Goal: Task Accomplishment & Management: Complete application form

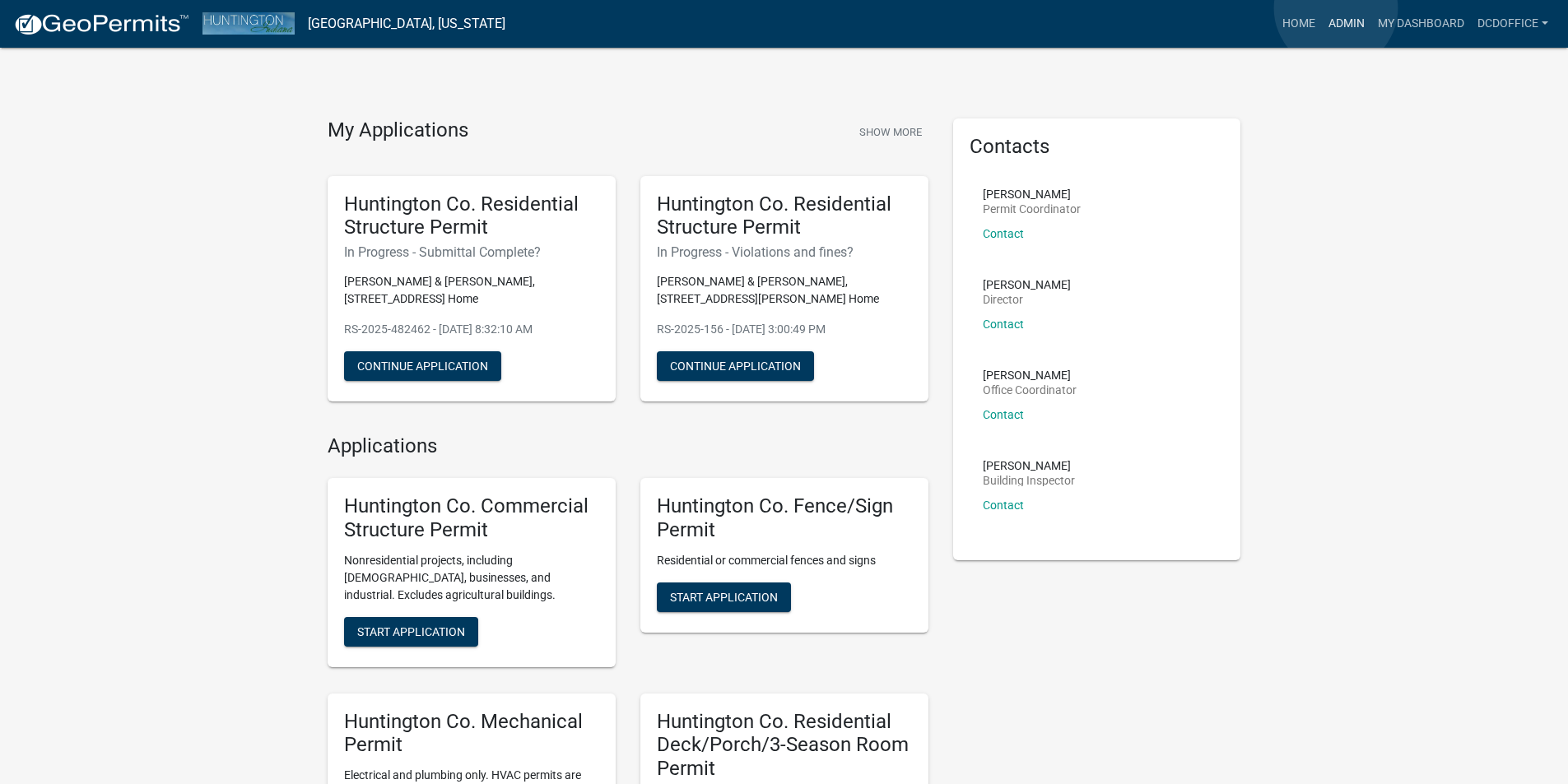
click at [1336, 8] on link "Admin" at bounding box center [1346, 24] width 49 height 31
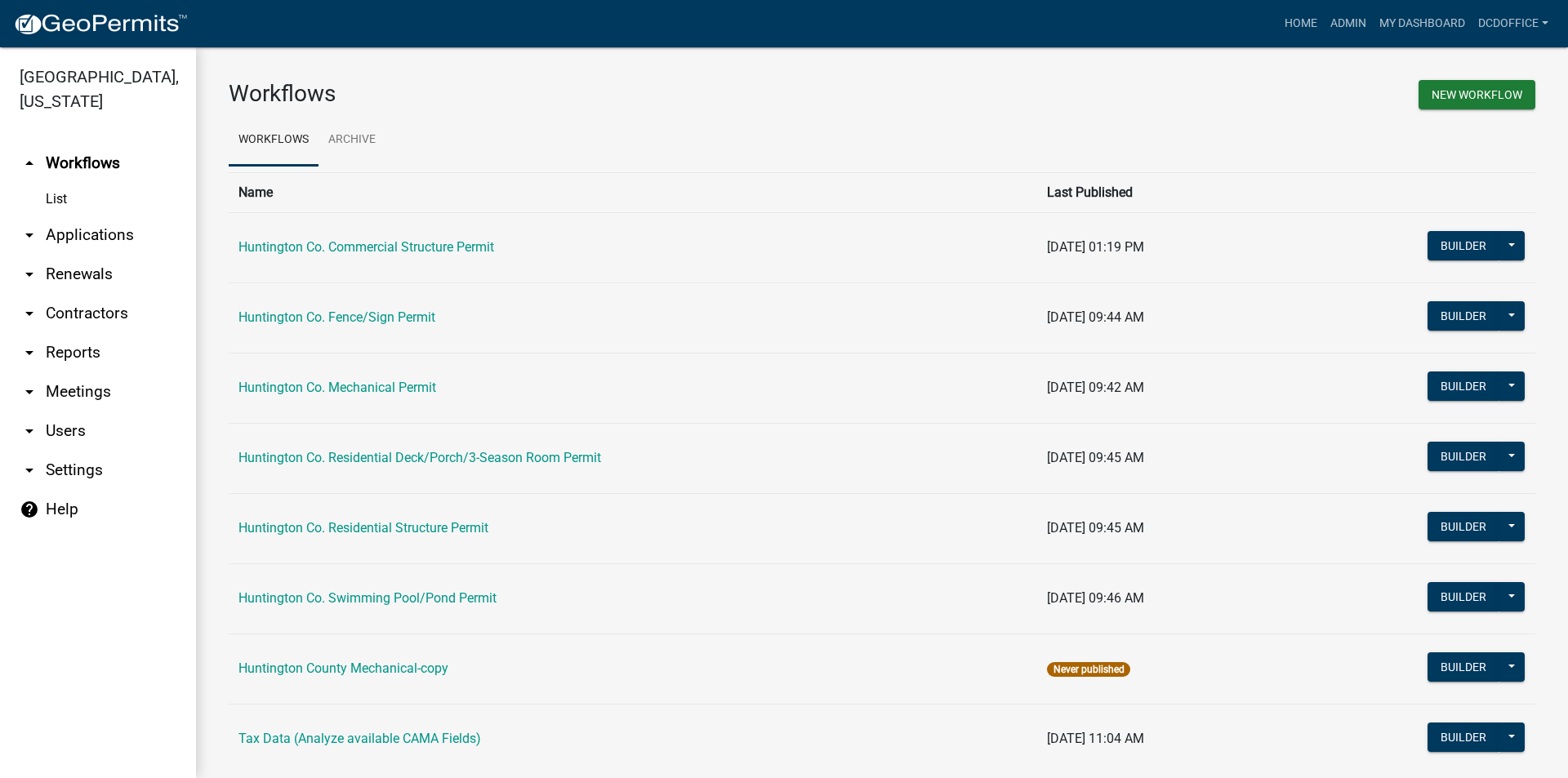
click at [94, 235] on link "arrow_drop_down Applications" at bounding box center [98, 235] width 196 height 39
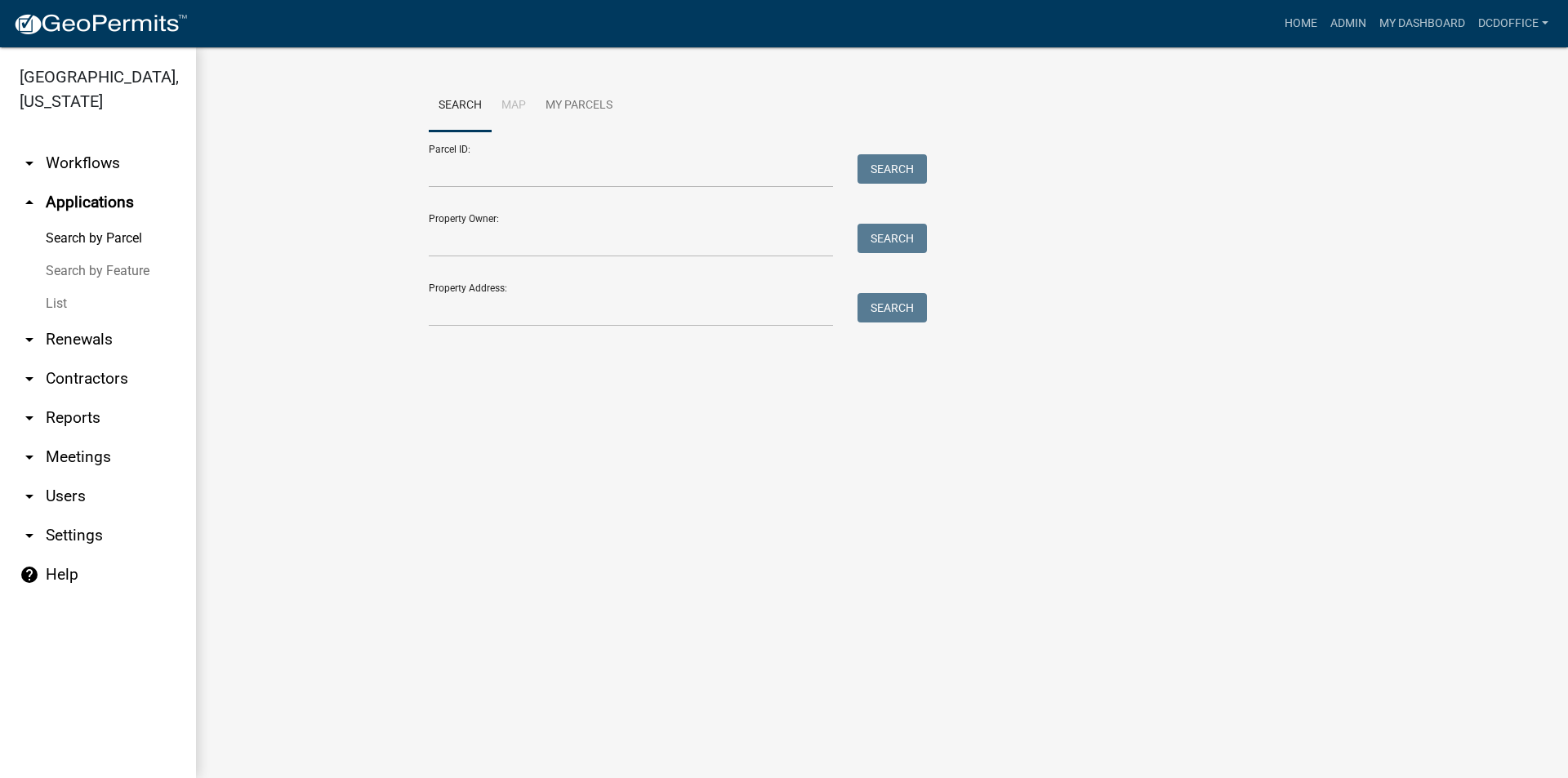
click at [57, 296] on link "List" at bounding box center [98, 304] width 196 height 33
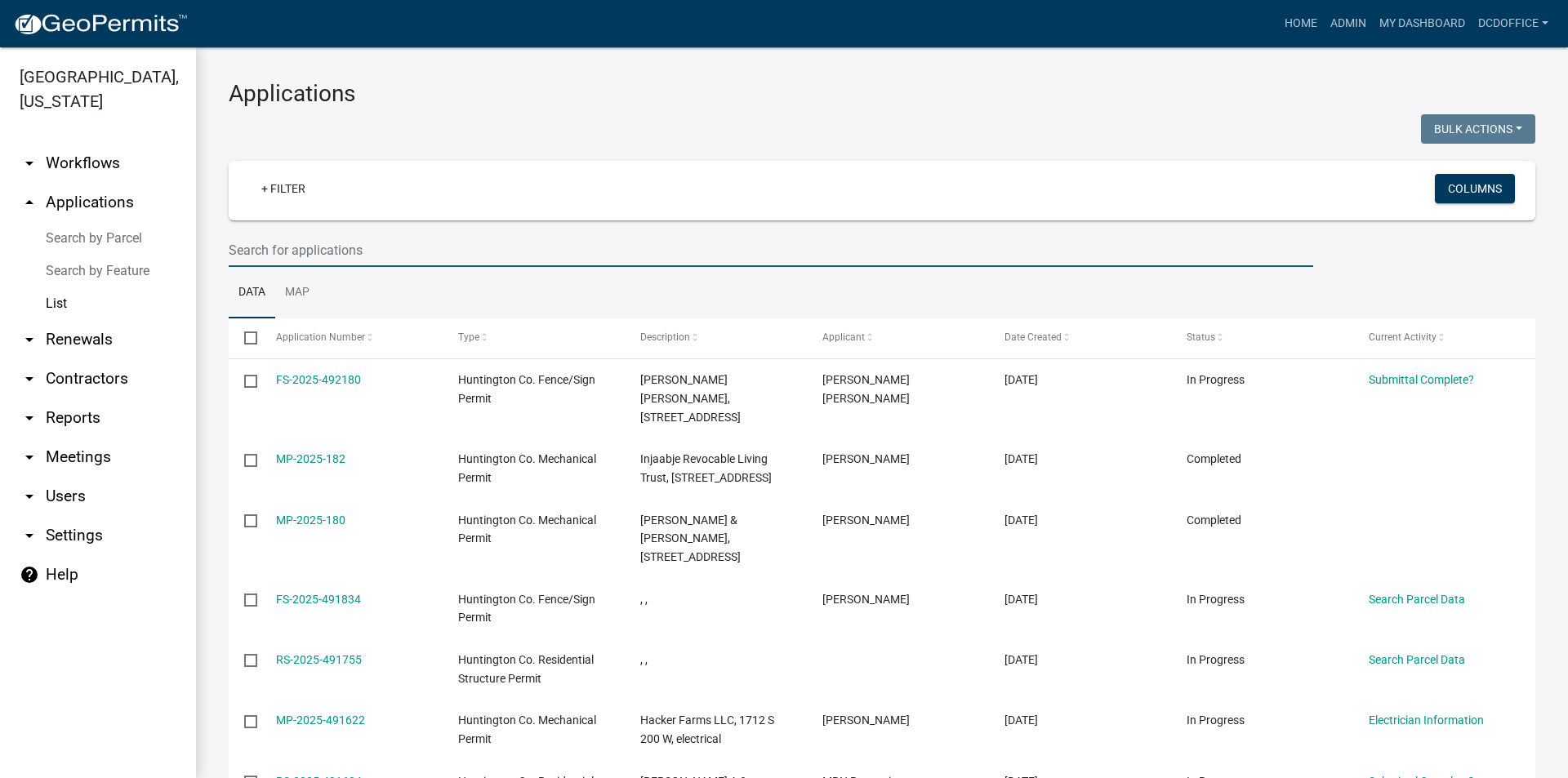
click at [352, 253] on input "text" at bounding box center [770, 250] width 1084 height 34
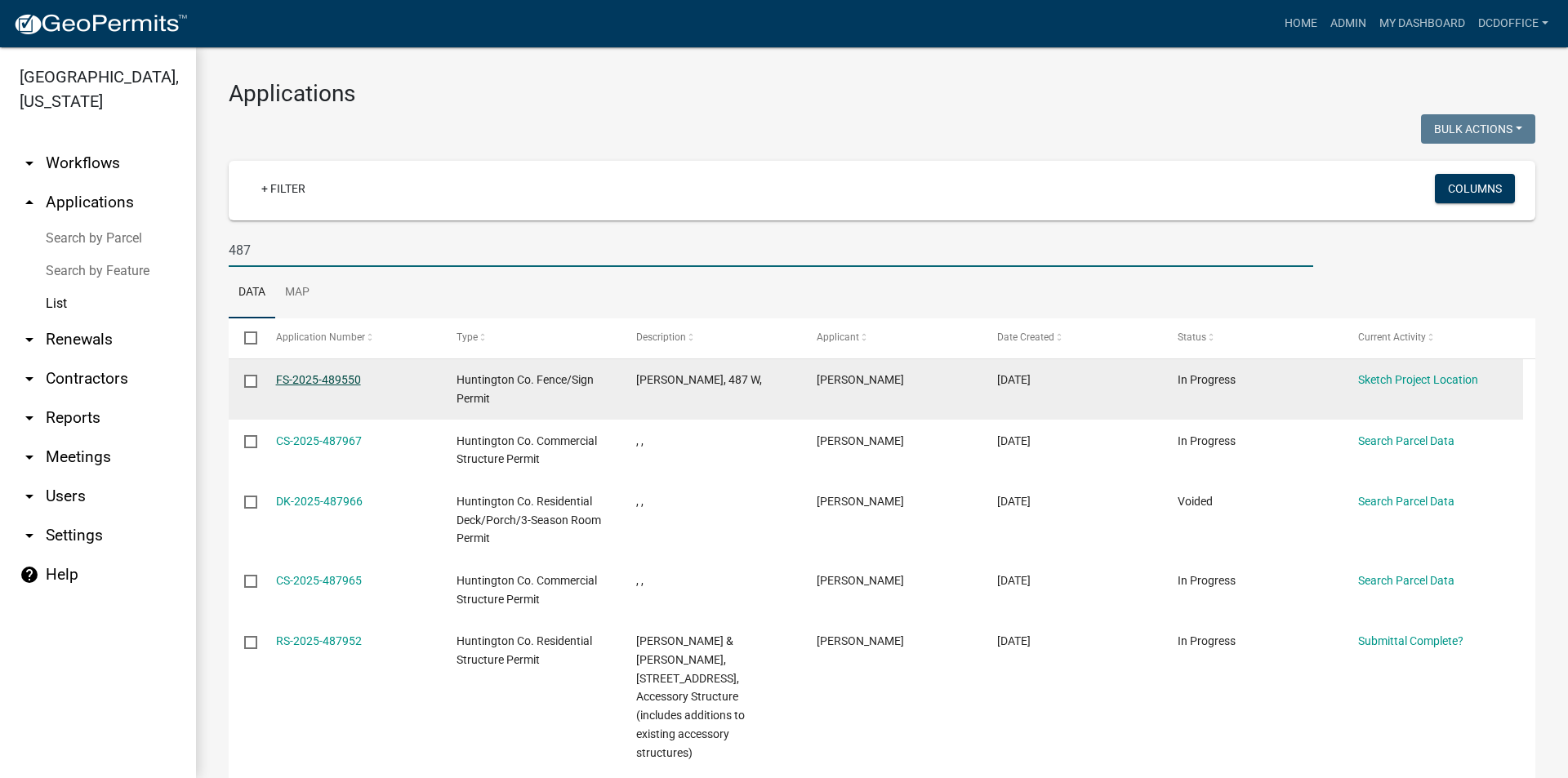
type input "487"
click at [344, 374] on link "FS-2025-489550" at bounding box center [318, 380] width 85 height 13
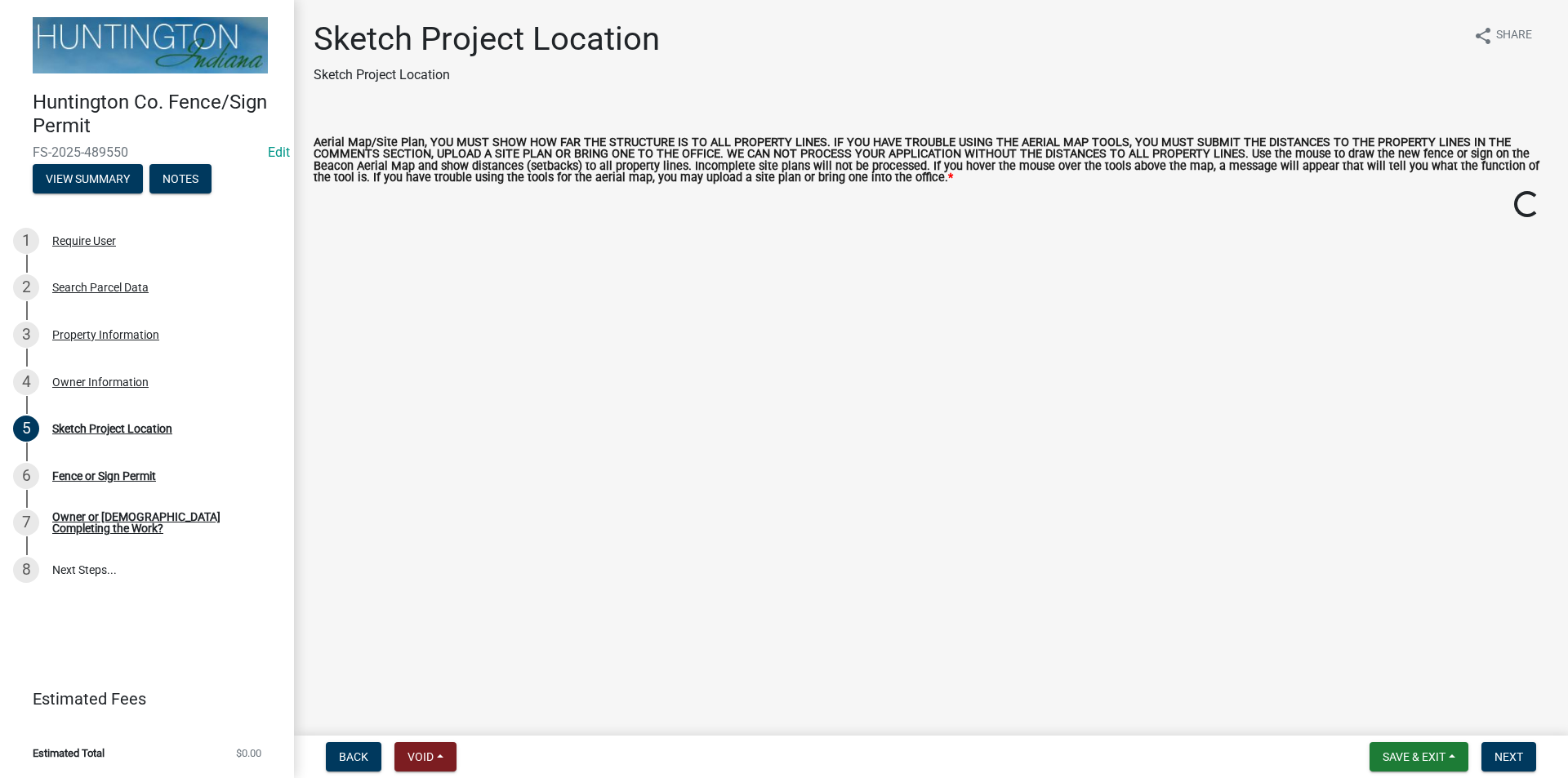
click at [103, 161] on div "Huntington Co. Fence/Sign Permit FS-2025-489550 Edit View Summary Notes" at bounding box center [147, 137] width 268 height 120
click at [102, 173] on button "View Summary" at bounding box center [88, 178] width 110 height 29
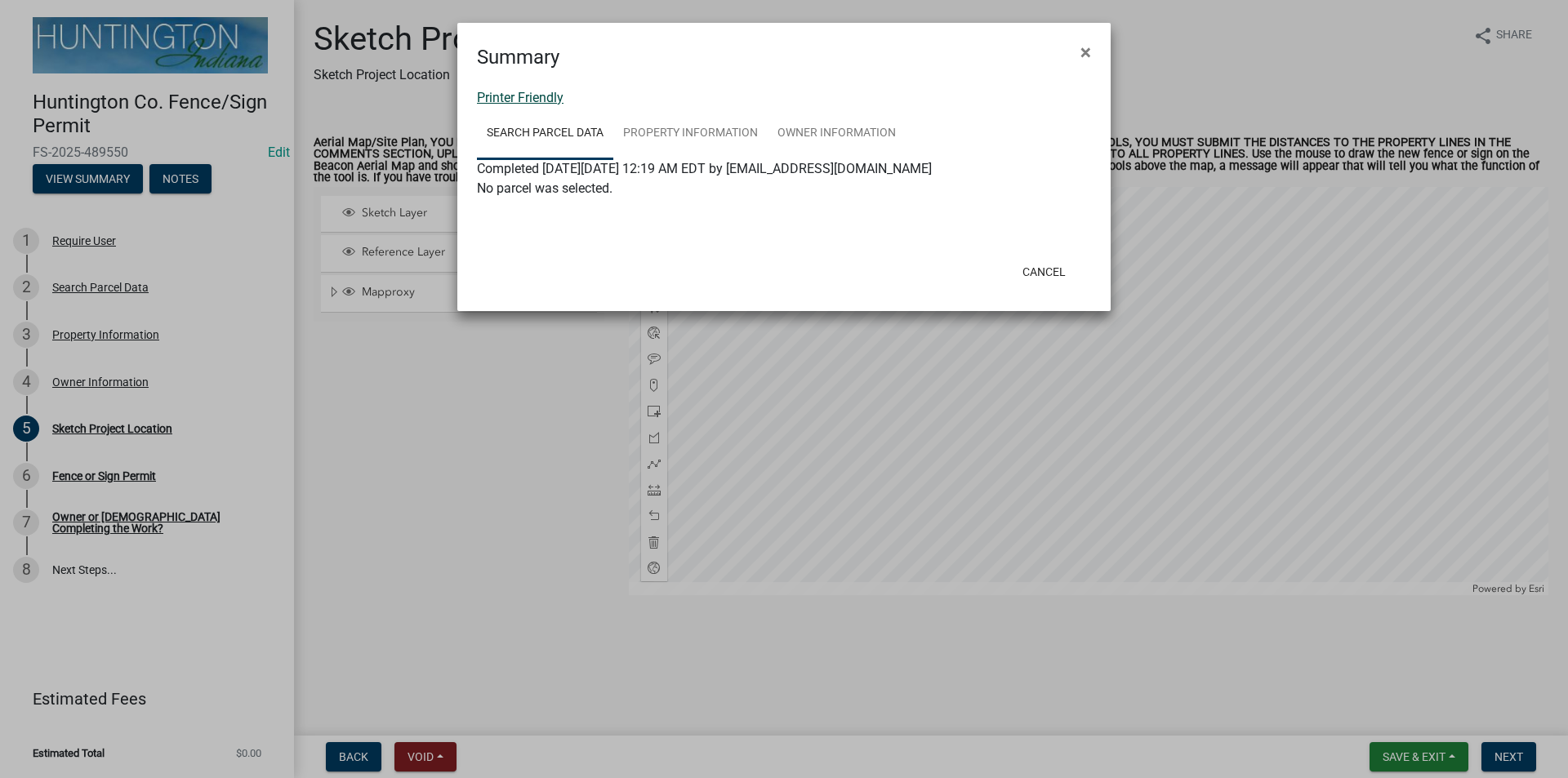
click at [497, 100] on link "Printer Friendly" at bounding box center [520, 97] width 87 height 16
click at [1051, 272] on button "Cancel" at bounding box center [1044, 271] width 69 height 29
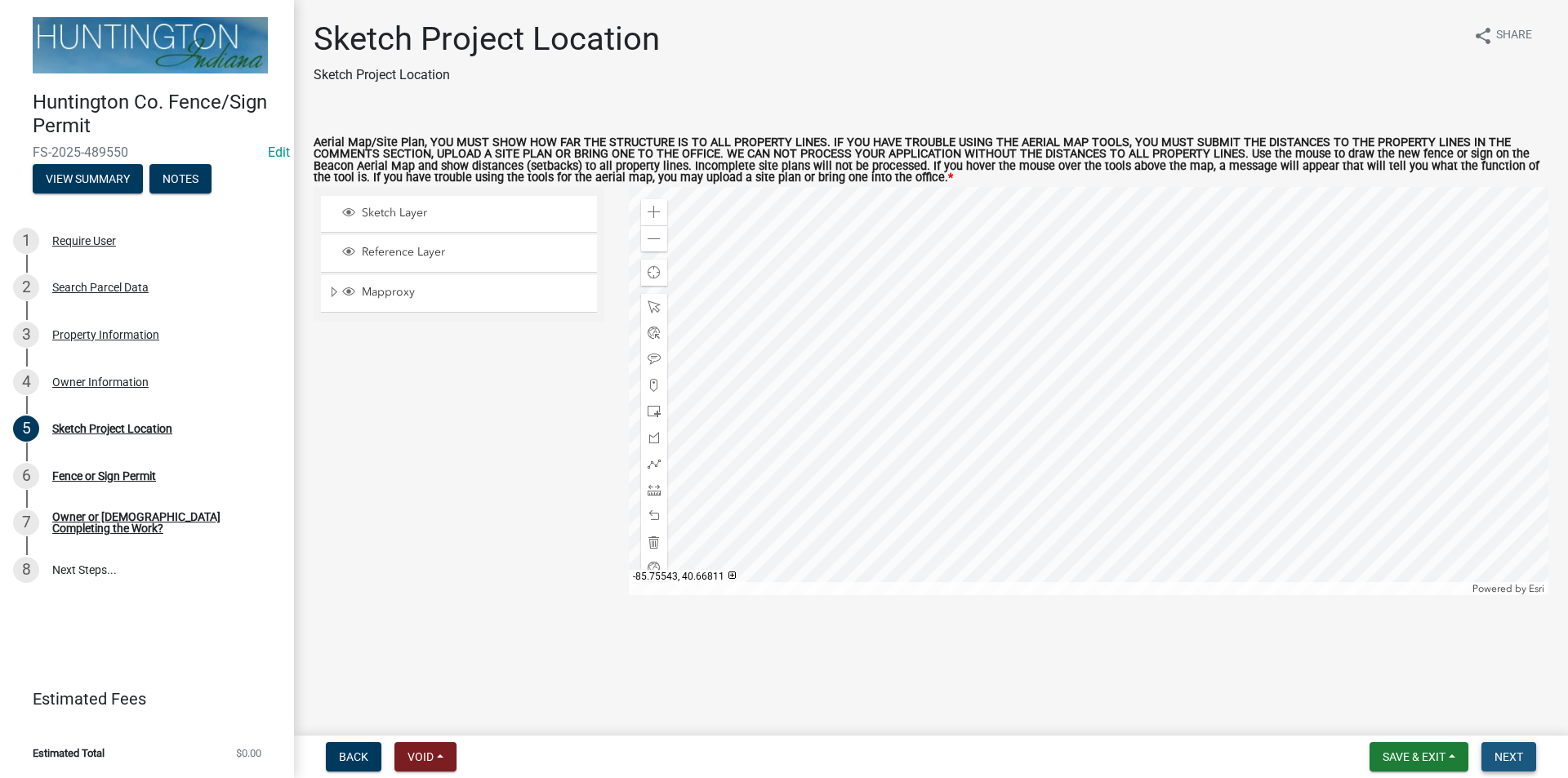
click at [1512, 757] on span "Next" at bounding box center [1508, 757] width 29 height 13
click at [378, 225] on div "Sketch Layer" at bounding box center [459, 214] width 276 height 35
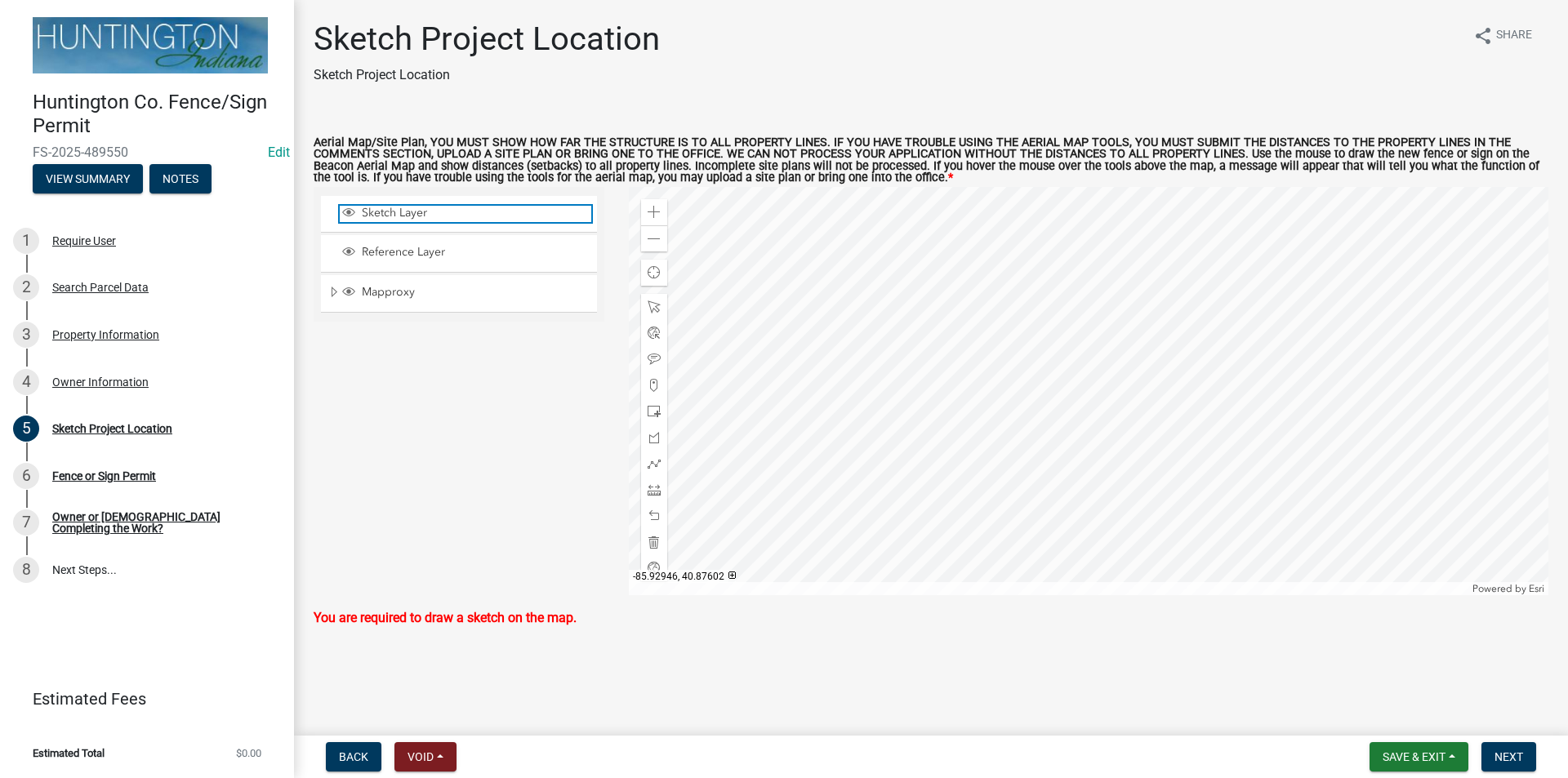
click at [403, 220] on span "Sketch Layer" at bounding box center [474, 213] width 233 height 15
click at [660, 413] on span at bounding box center [654, 412] width 13 height 13
click at [1083, 368] on div at bounding box center [1089, 390] width 921 height 408
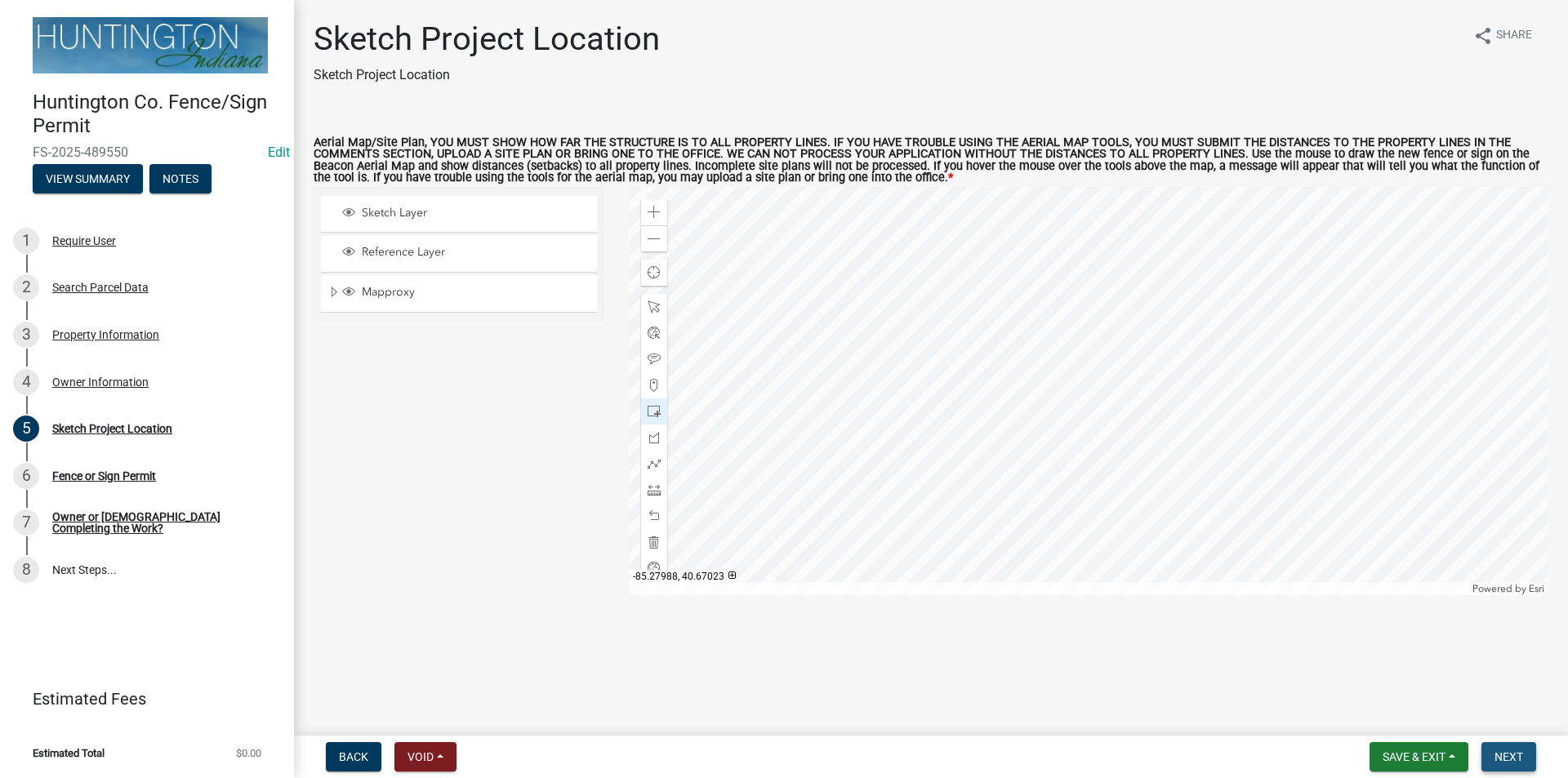
click at [1508, 758] on span "Next" at bounding box center [1508, 757] width 29 height 13
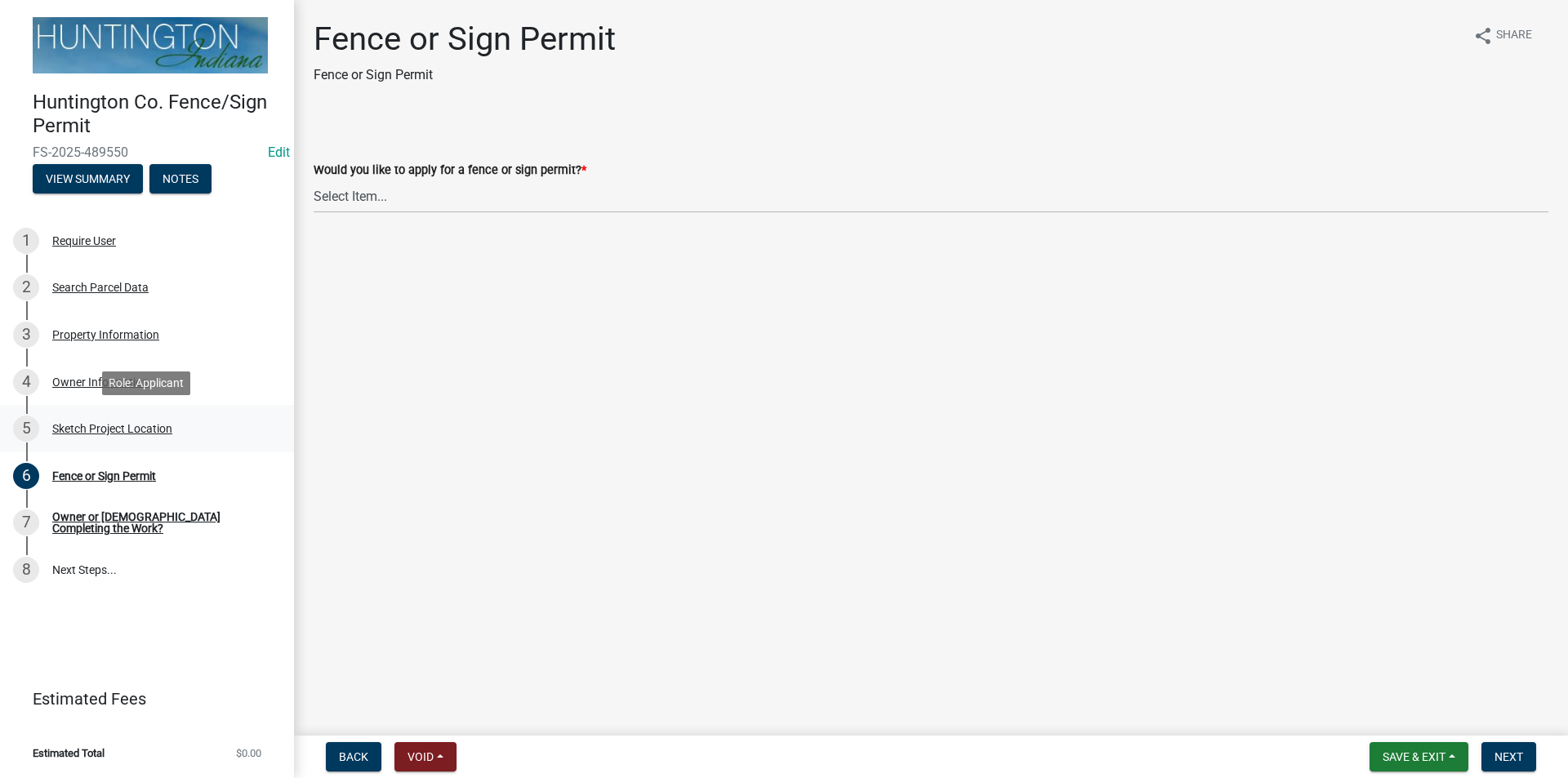
click at [110, 417] on div "5 Sketch Project Location" at bounding box center [140, 429] width 255 height 26
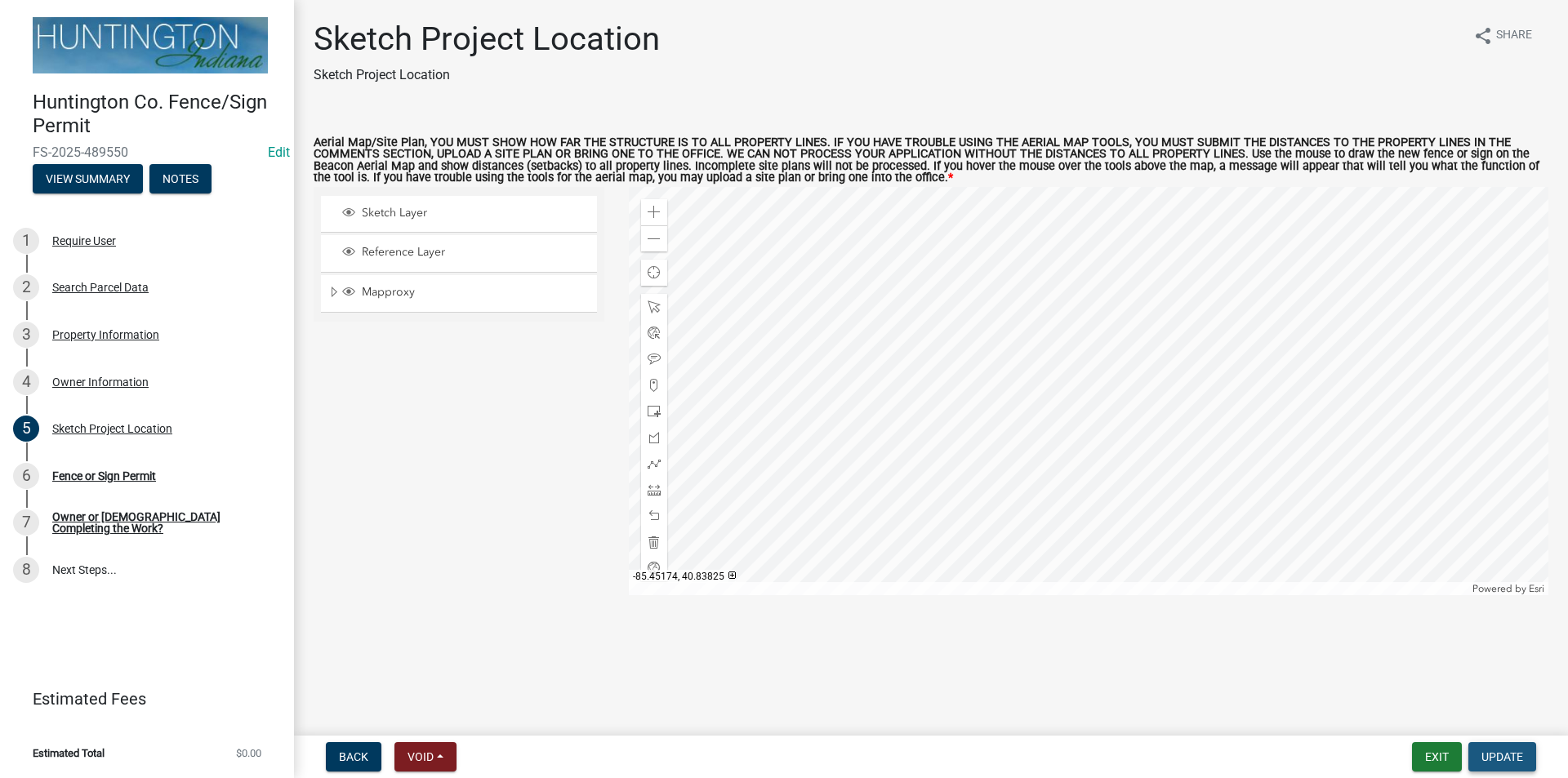
click at [1482, 747] on button "Update" at bounding box center [1502, 757] width 68 height 29
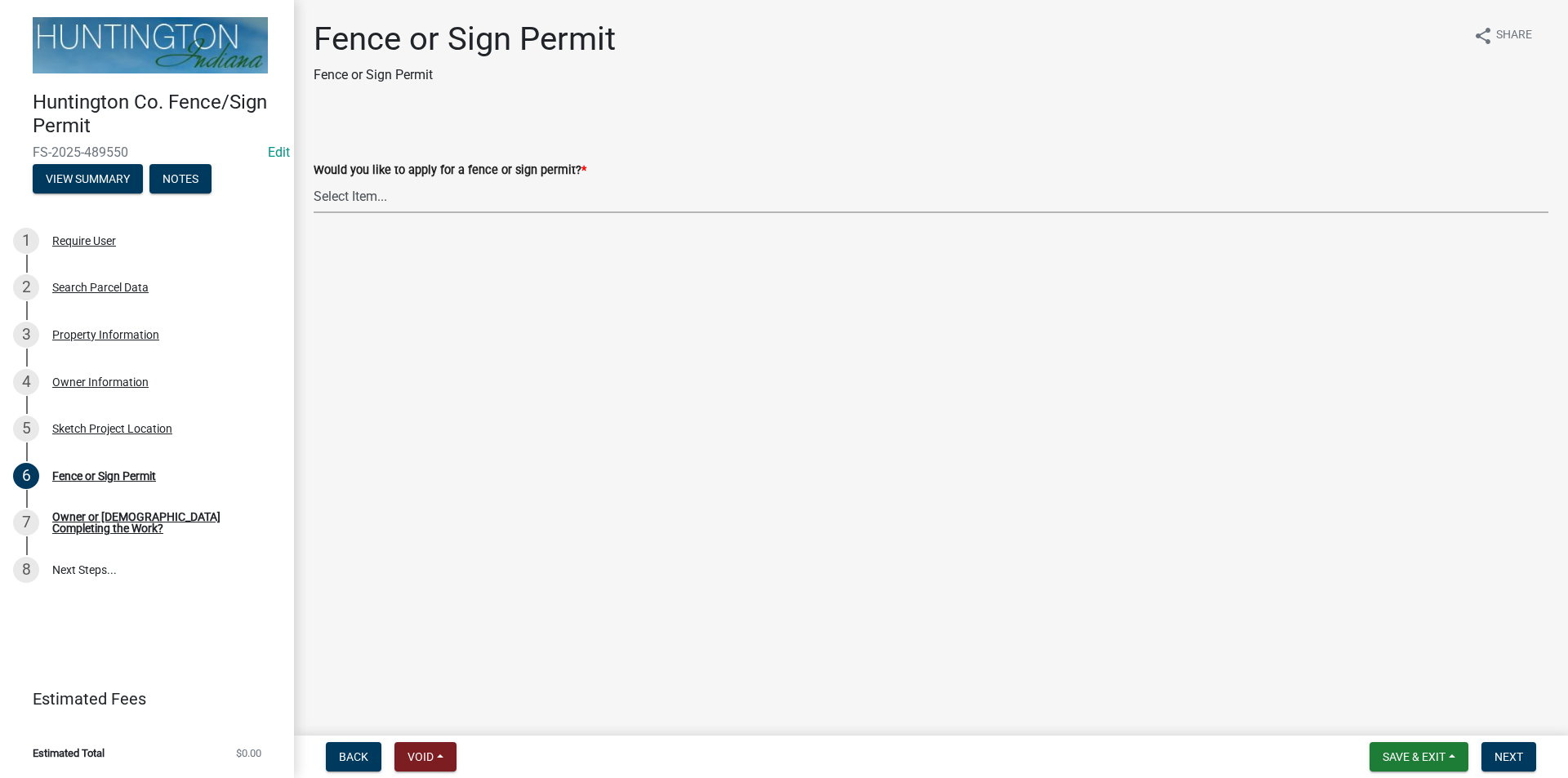
click at [335, 191] on select "Select Item... Fence Sign" at bounding box center [931, 196] width 1235 height 34
click at [314, 179] on select "Select Item... Fence Sign" at bounding box center [931, 196] width 1235 height 34
select select "a9c35ed9-5995-488d-8904-2a6c8b5b0338"
click at [1493, 757] on button "Next" at bounding box center [1508, 757] width 55 height 29
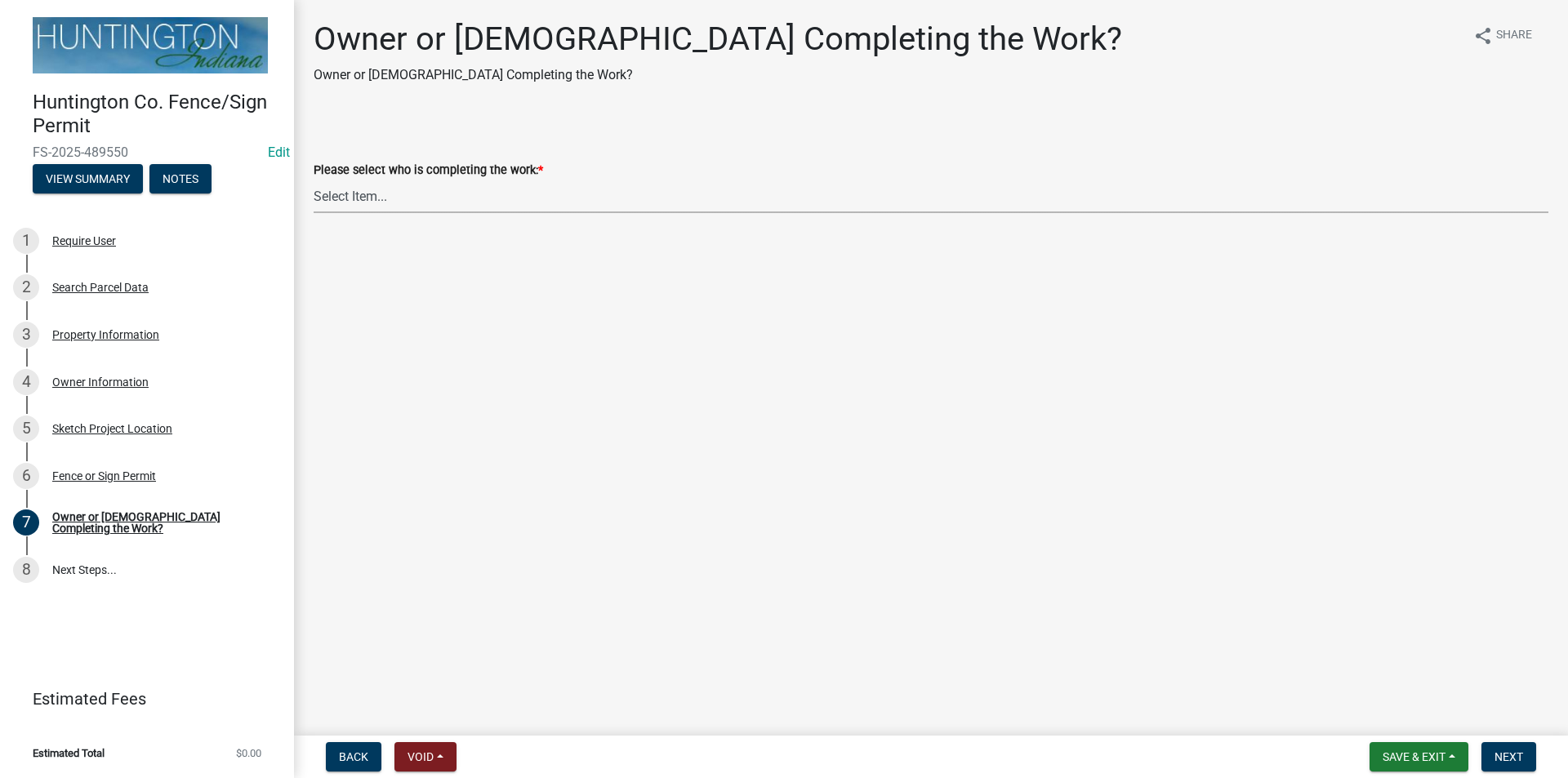
click at [351, 200] on select "Select Item... owner contractor" at bounding box center [931, 196] width 1235 height 34
click at [314, 179] on select "Select Item... owner contractor" at bounding box center [931, 196] width 1235 height 34
select select "1a8e5afe-e63b-41f3-afaf-b9f0b7329822"
click at [1497, 751] on button "Next" at bounding box center [1508, 757] width 55 height 29
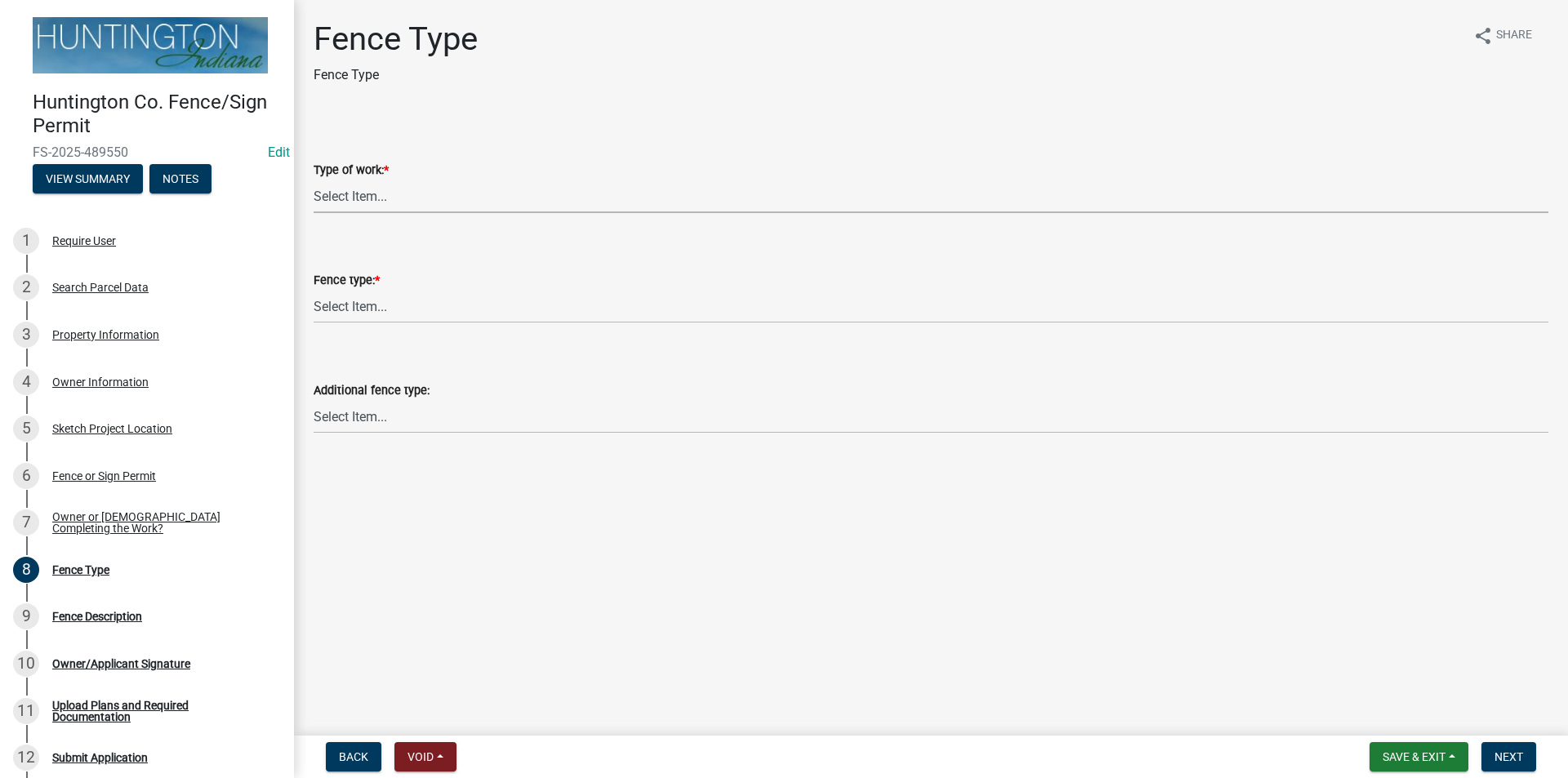
click at [328, 196] on select "Select Item... New Fence Fence Relocation (moving existing fence) Fence Alterat…" at bounding box center [931, 196] width 1235 height 34
click at [314, 179] on select "Select Item... New Fence Fence Relocation (moving existing fence) Fence Alterat…" at bounding box center [931, 196] width 1235 height 34
select select "312734f7-d704-4007-b4a4-fcd4bcc5f4fb"
click at [383, 303] on select "Select Item... Chain Link (privacy slats: yes) Chain Link (privacy slats: no) P…" at bounding box center [931, 306] width 1235 height 34
click at [314, 290] on select "Select Item... Chain Link (privacy slats: yes) Chain Link (privacy slats: no) P…" at bounding box center [931, 306] width 1235 height 34
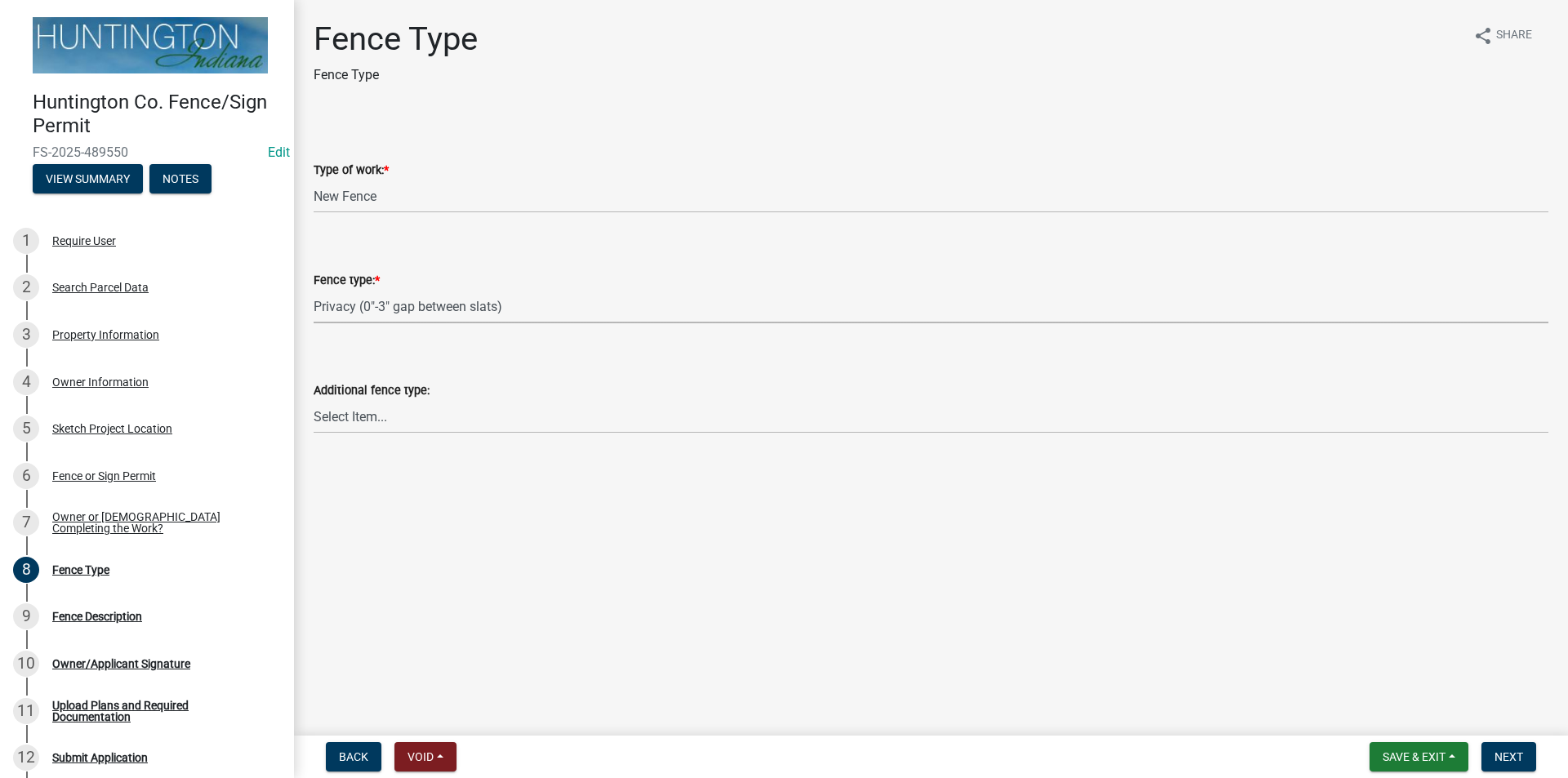
select select "0277db21-1e53-48c4-a446-a91a4a031956"
click at [365, 423] on select "Select Item... Chain Link (privacy slats: yes) Chain Link (privacy slats: no) P…" at bounding box center [931, 417] width 1235 height 34
click at [595, 697] on main "Fence Type Fence Type share Share Type of work: * Select Item... New Fence Fenc…" at bounding box center [931, 364] width 1274 height 729
click at [1492, 763] on button "Next" at bounding box center [1508, 757] width 55 height 29
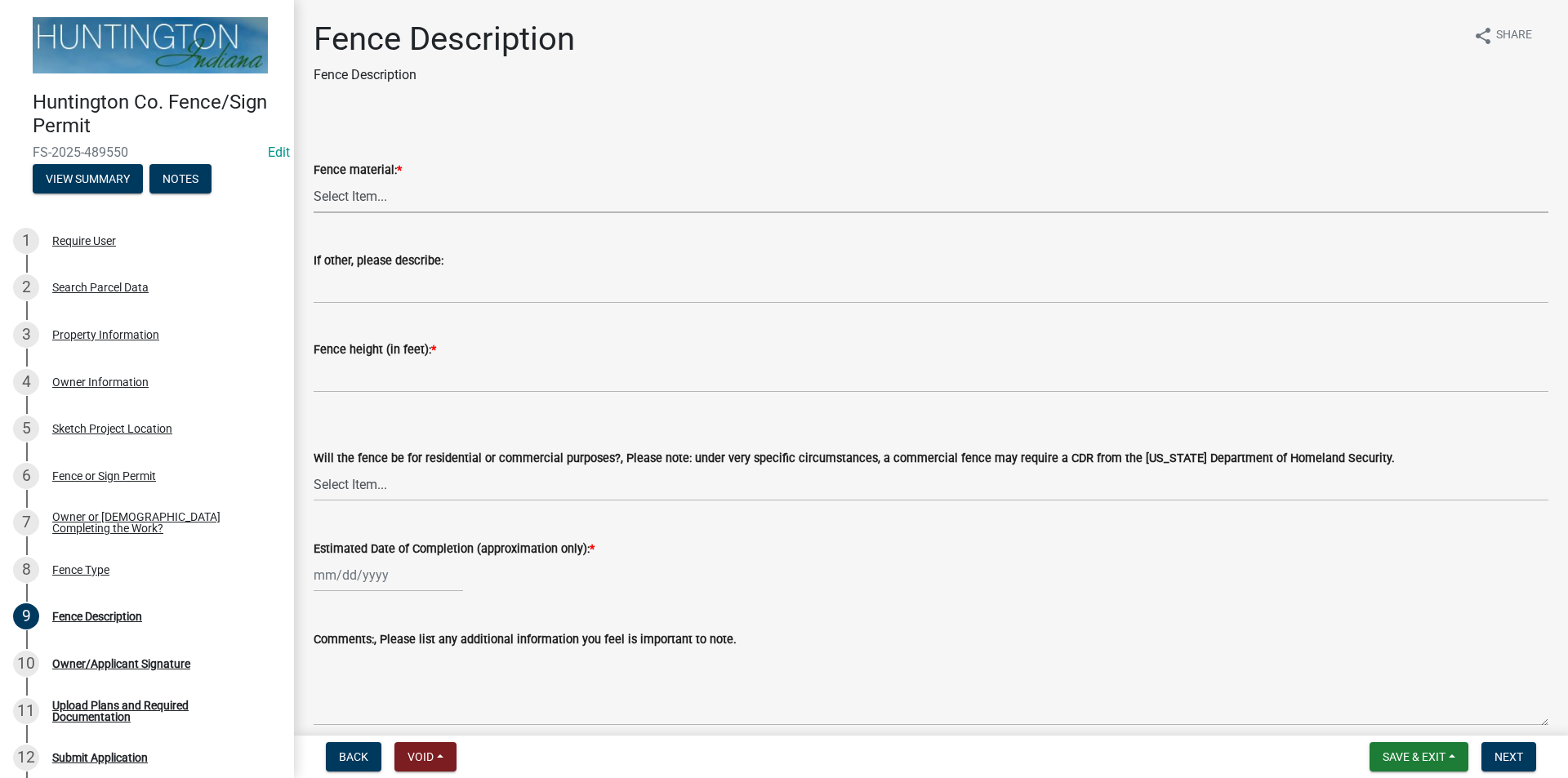
click at [335, 207] on select "Select Item... Wood Metal Vinyl Other" at bounding box center [931, 196] width 1235 height 34
click at [314, 179] on select "Select Item... Wood Metal Vinyl Other" at bounding box center [931, 196] width 1235 height 34
select select "92cad8a7-fef1-4c45-a053-3ef832006c9b"
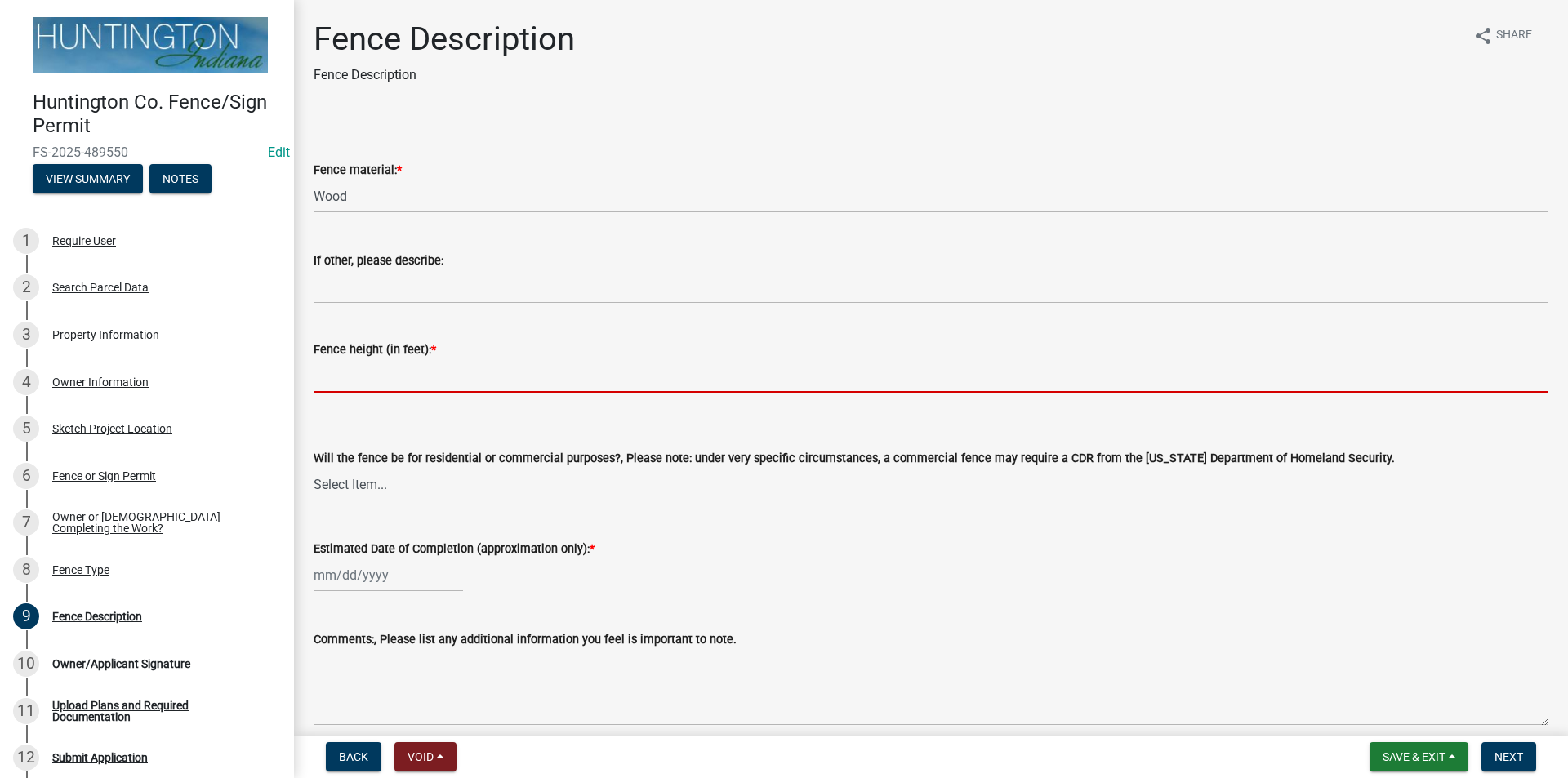
click at [343, 384] on input "Fence height (in feet): *" at bounding box center [931, 376] width 1235 height 34
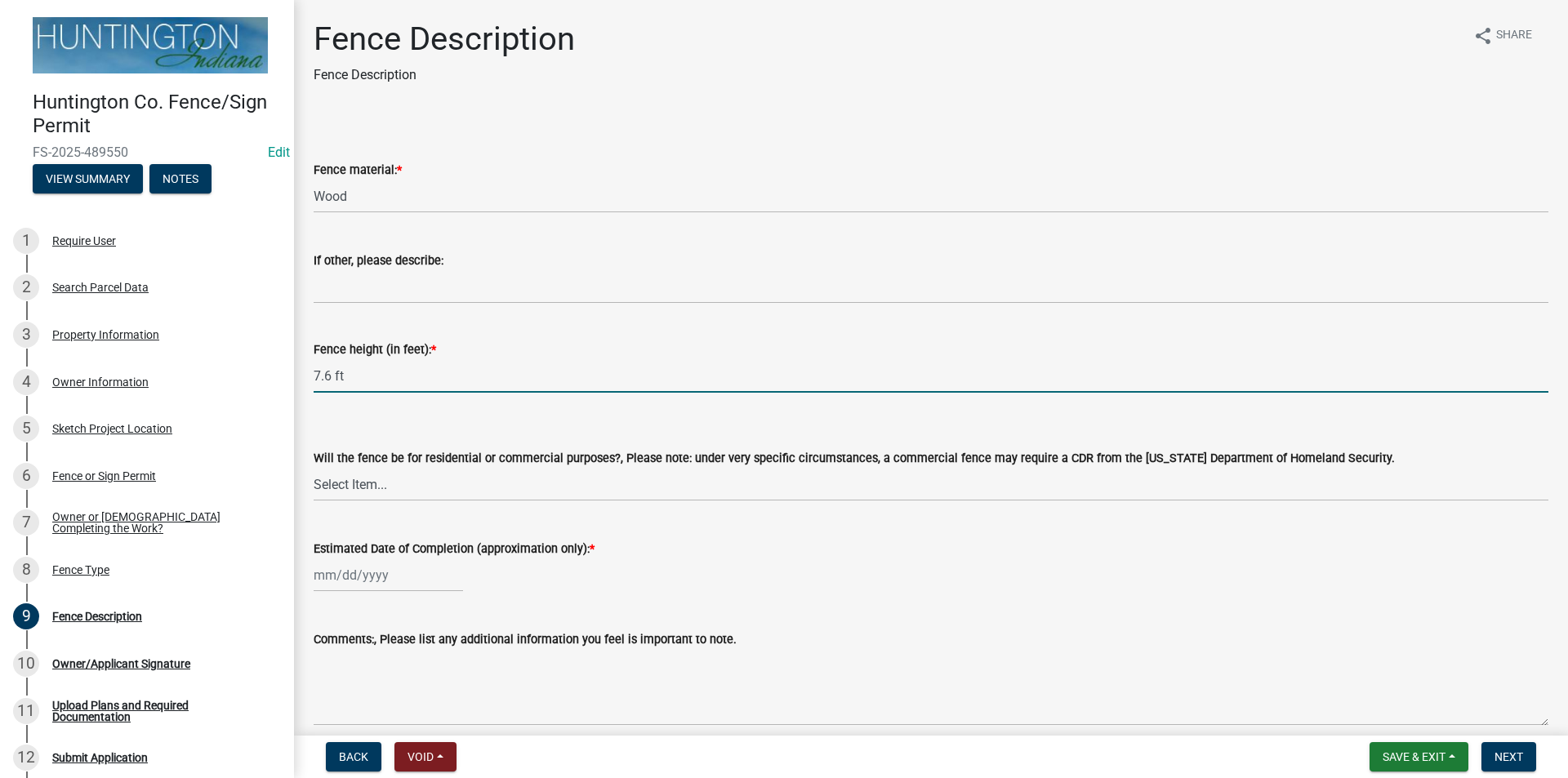
type input "7.6 ft"
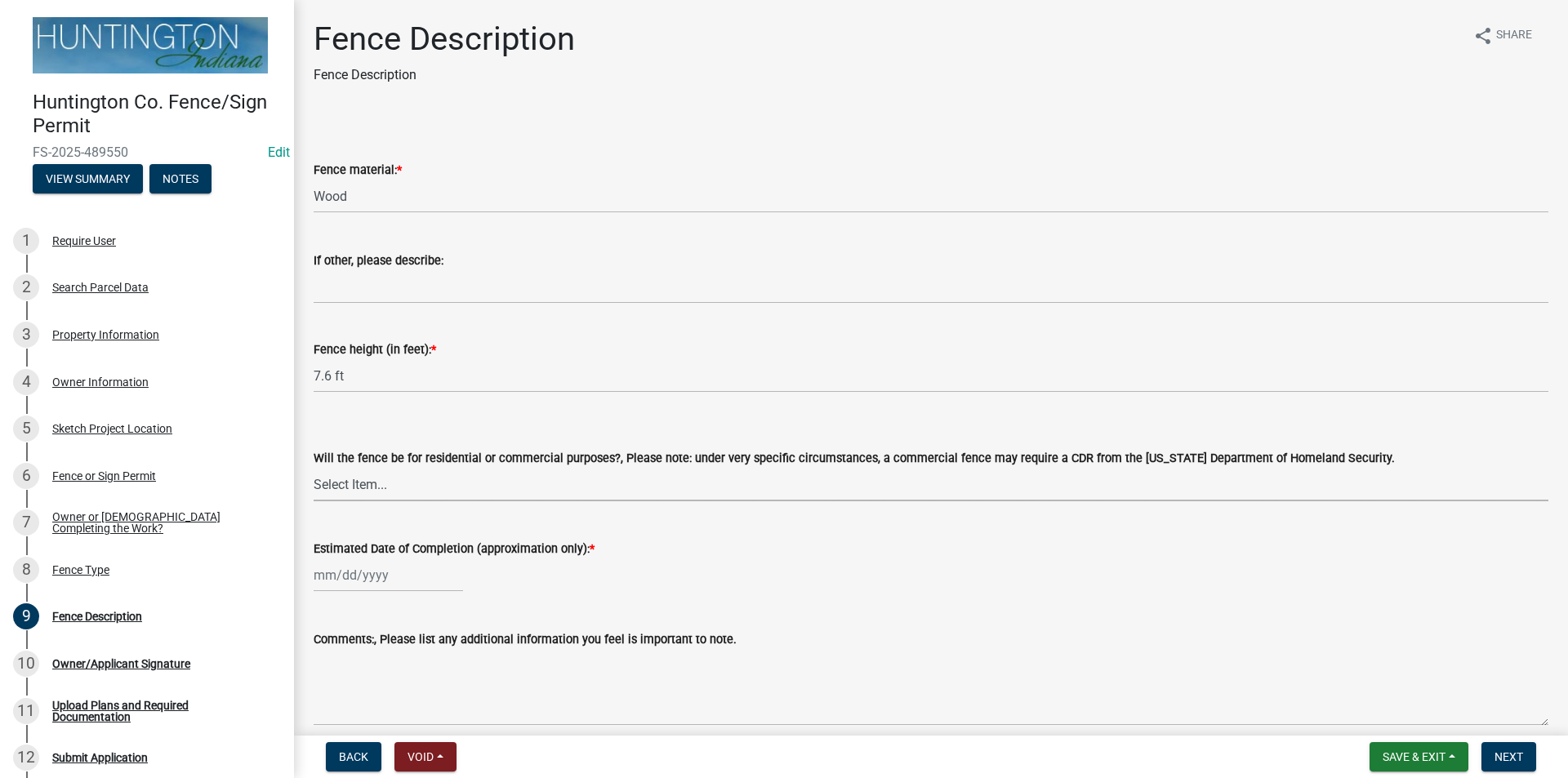
click at [356, 491] on select "Select Item... Residential Commercial" at bounding box center [931, 485] width 1235 height 34
click at [314, 468] on select "Select Item... Residential Commercial" at bounding box center [931, 485] width 1235 height 34
select select "bdd76032-f0d7-4bdd-afb1-225c0a0ae34c"
click at [380, 571] on div at bounding box center [388, 575] width 149 height 34
select select "10"
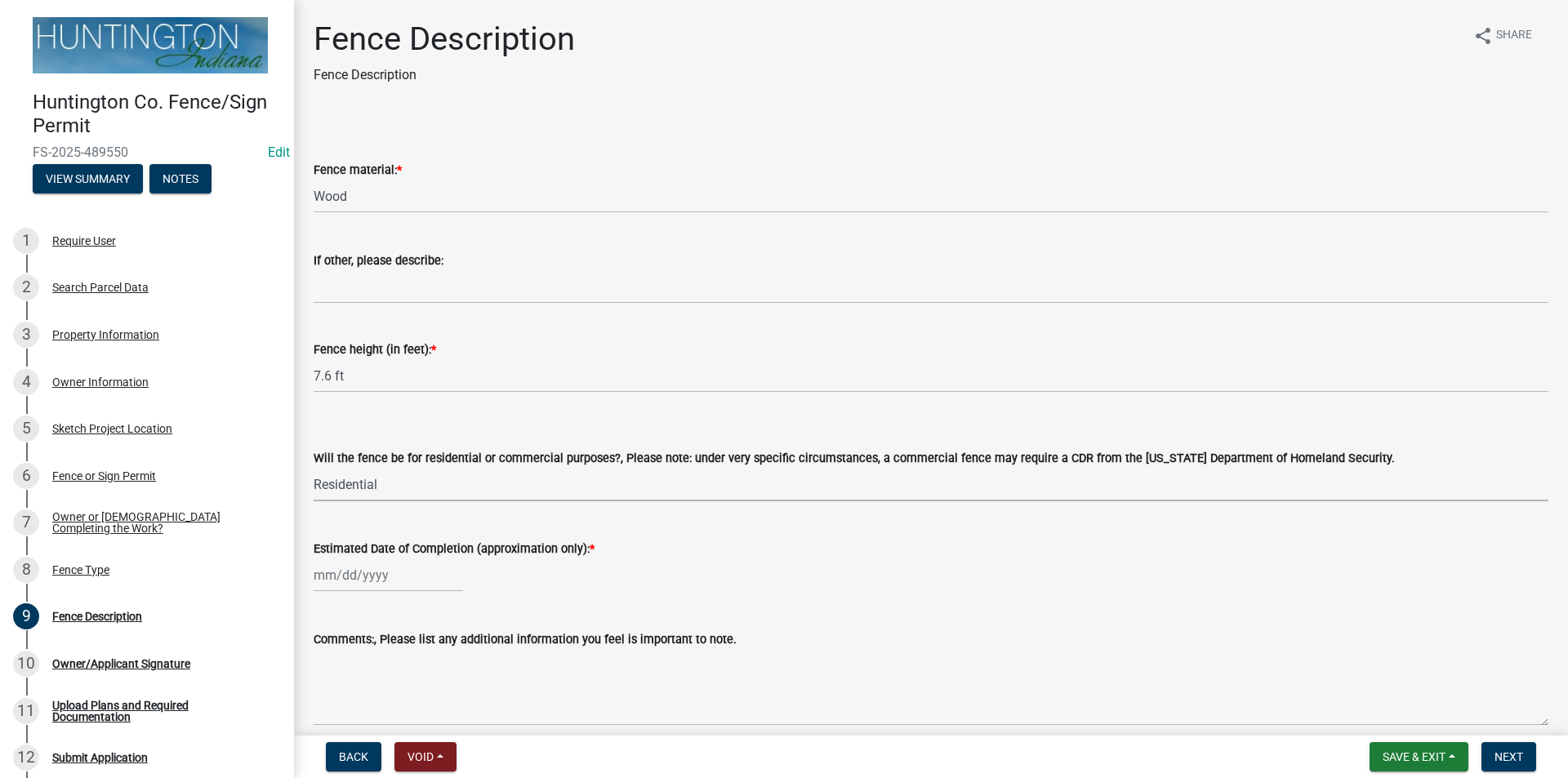
select select "2025"
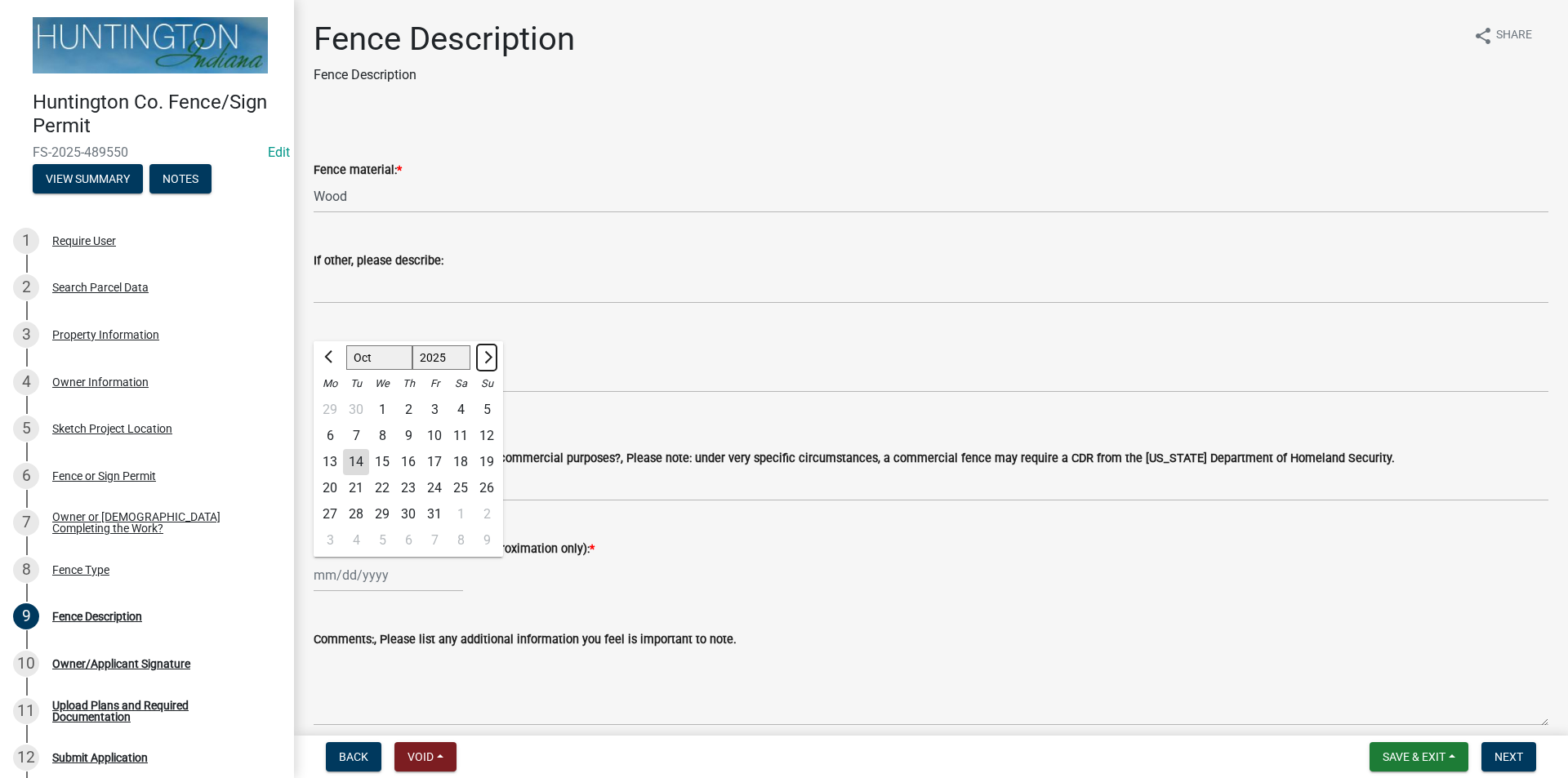
click at [485, 355] on span "Next month" at bounding box center [486, 357] width 12 height 12
select select "11"
click at [487, 435] on div "9" at bounding box center [487, 436] width 26 height 26
type input "[DATE]"
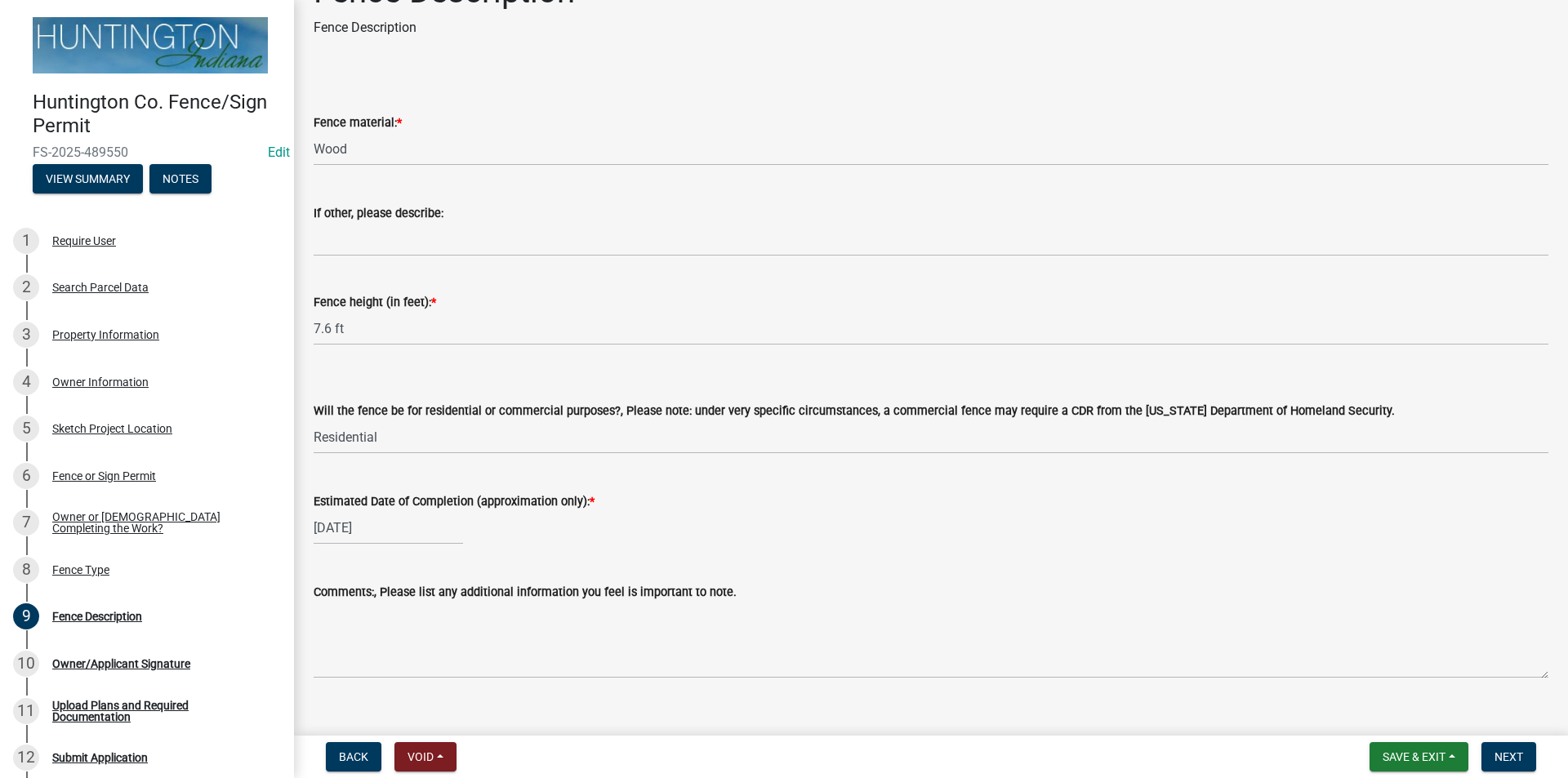
scroll to position [74, 0]
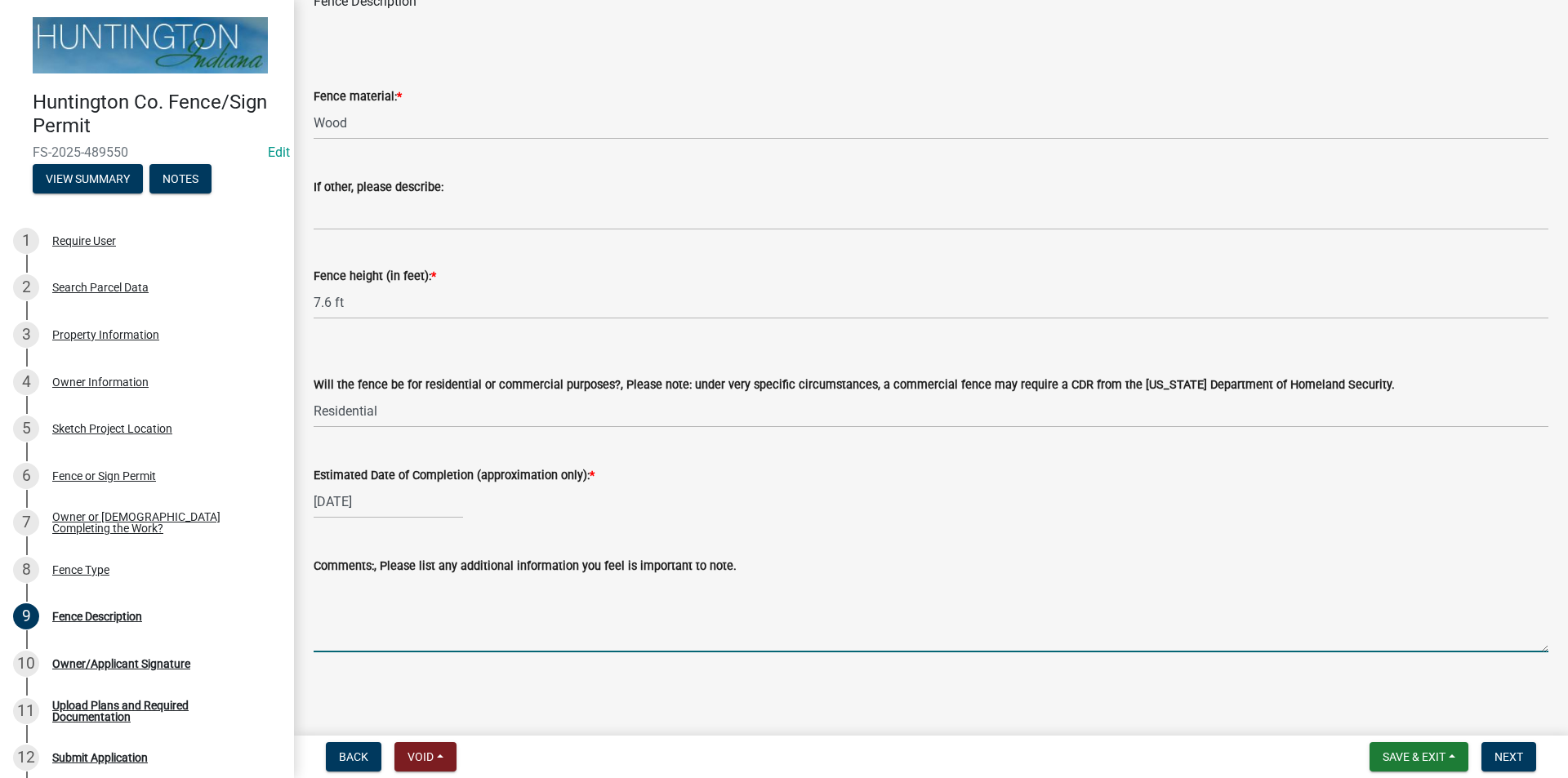
click at [443, 621] on textarea "Comments:, Please list any additional information you feel is important to note." at bounding box center [931, 614] width 1235 height 77
type textarea "Thank you for everything you've all helped me with!-[PERSON_NAME] :)"
click at [1516, 749] on button "Next" at bounding box center [1508, 757] width 55 height 29
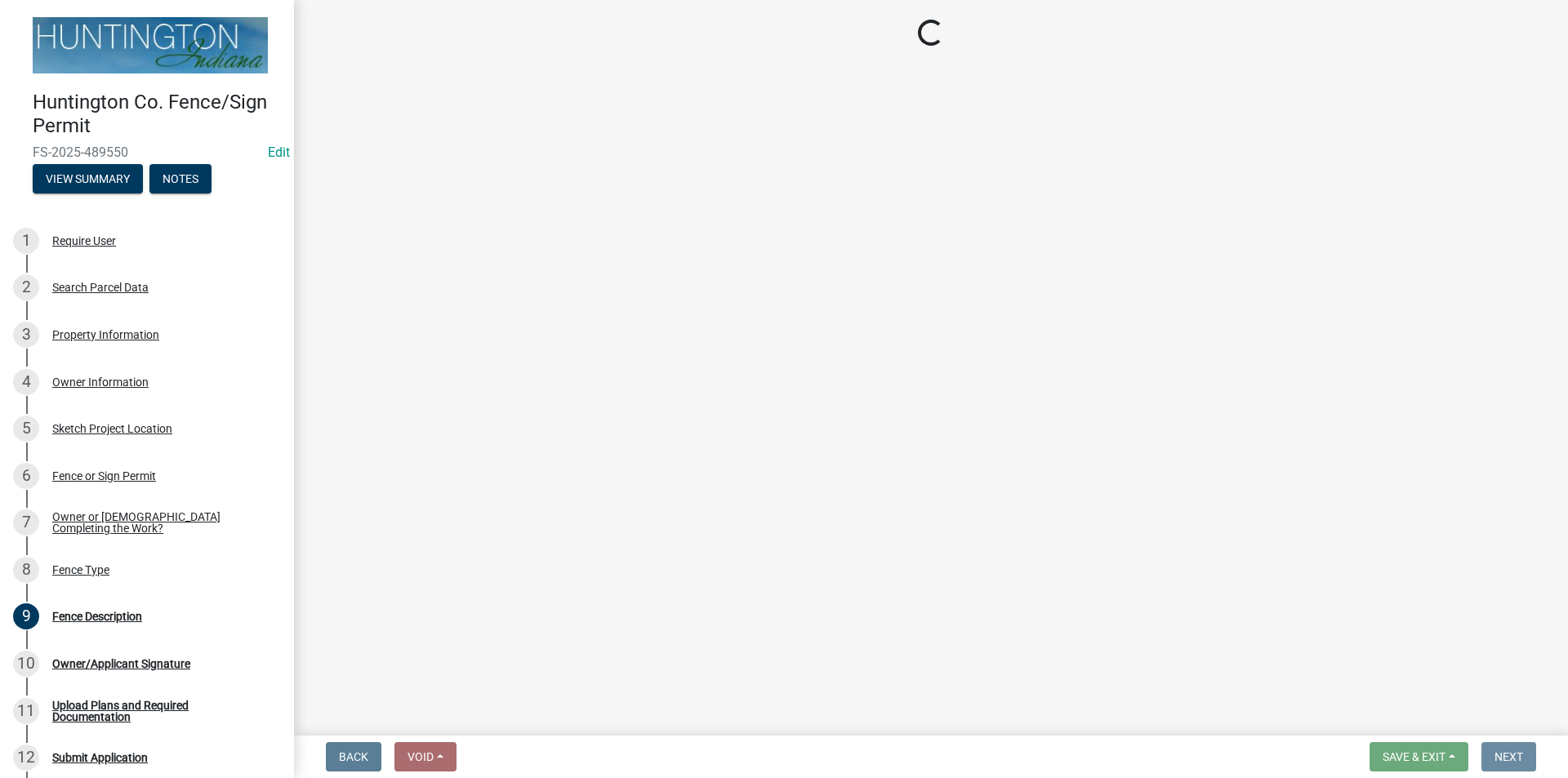
scroll to position [0, 0]
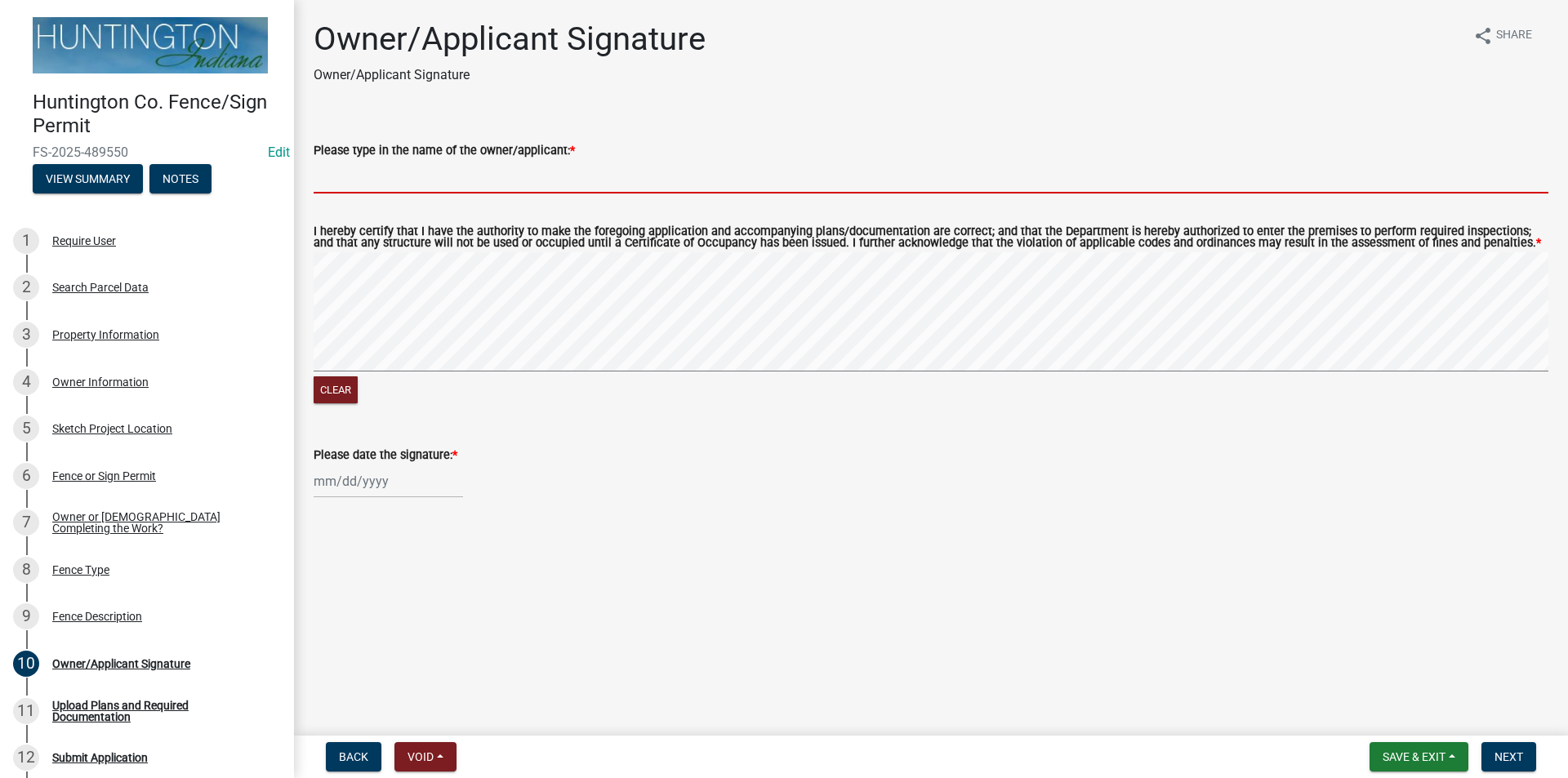
click at [393, 180] on input "Please type in the name of the owner/applicant: *" at bounding box center [931, 177] width 1235 height 34
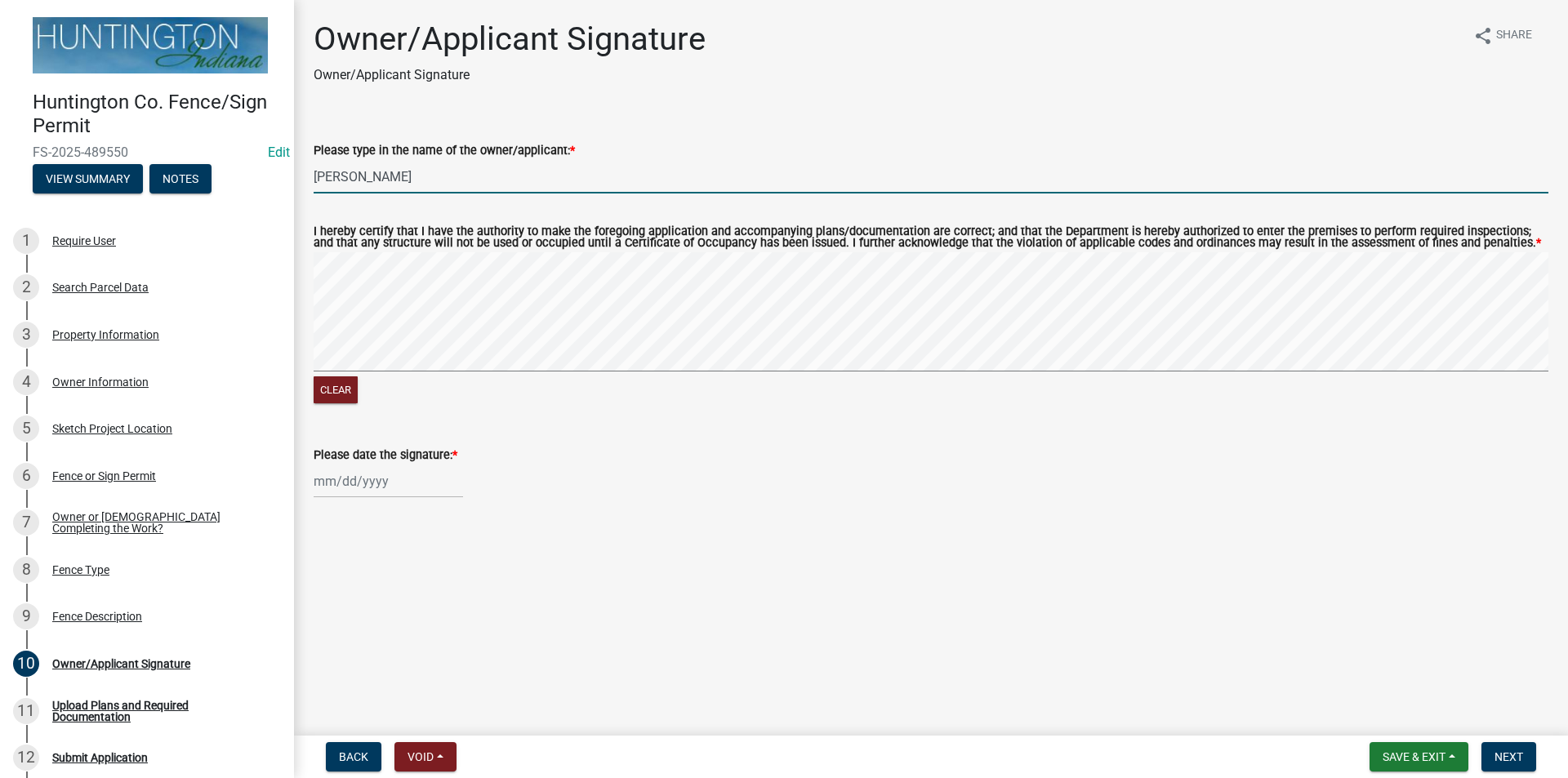
type input "[PERSON_NAME]"
click at [390, 484] on div at bounding box center [388, 482] width 149 height 34
select select "10"
select select "2025"
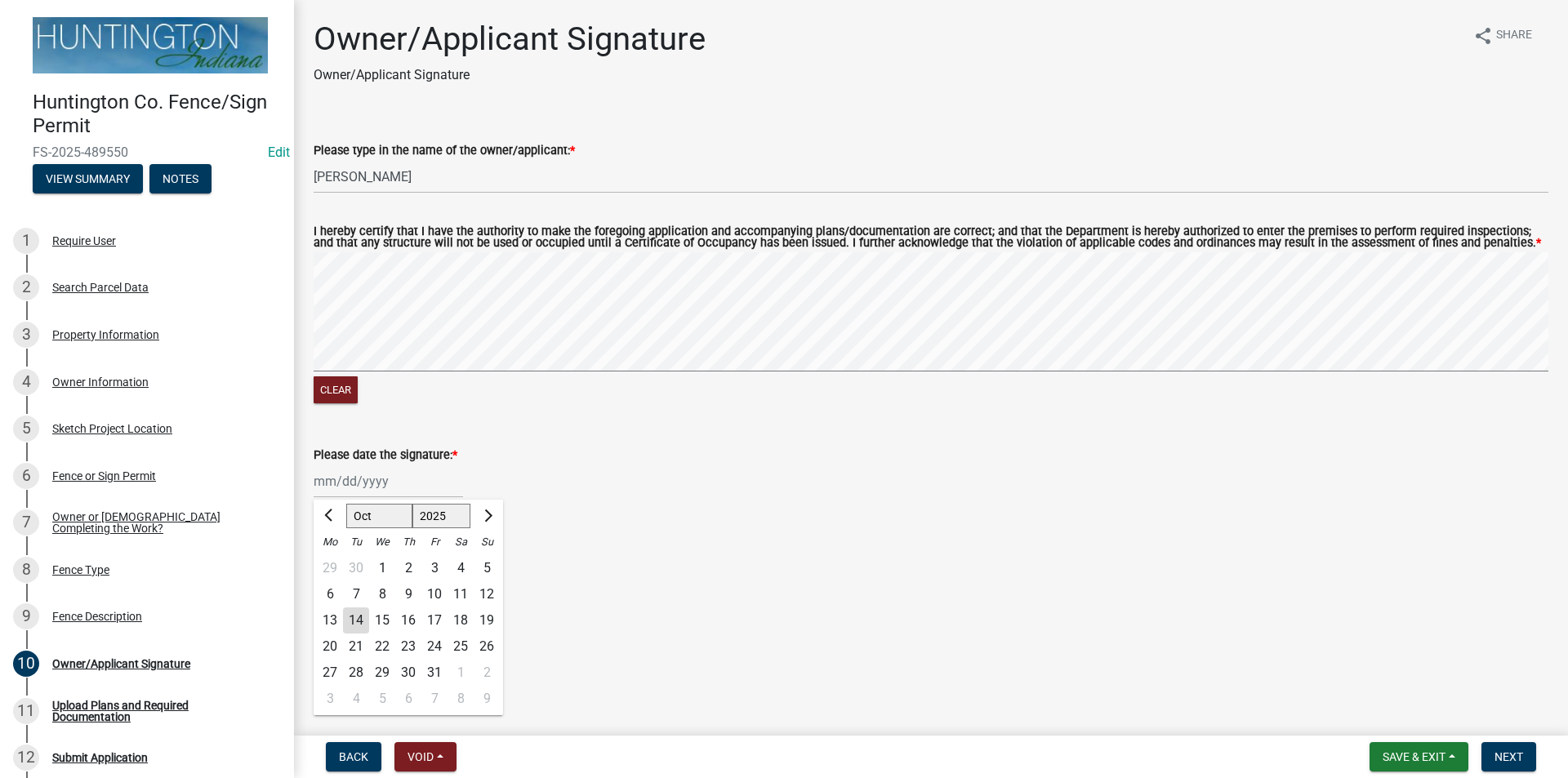
click at [360, 621] on div "14" at bounding box center [356, 621] width 26 height 26
type input "[DATE]"
click at [1490, 754] on button "Next" at bounding box center [1508, 757] width 55 height 29
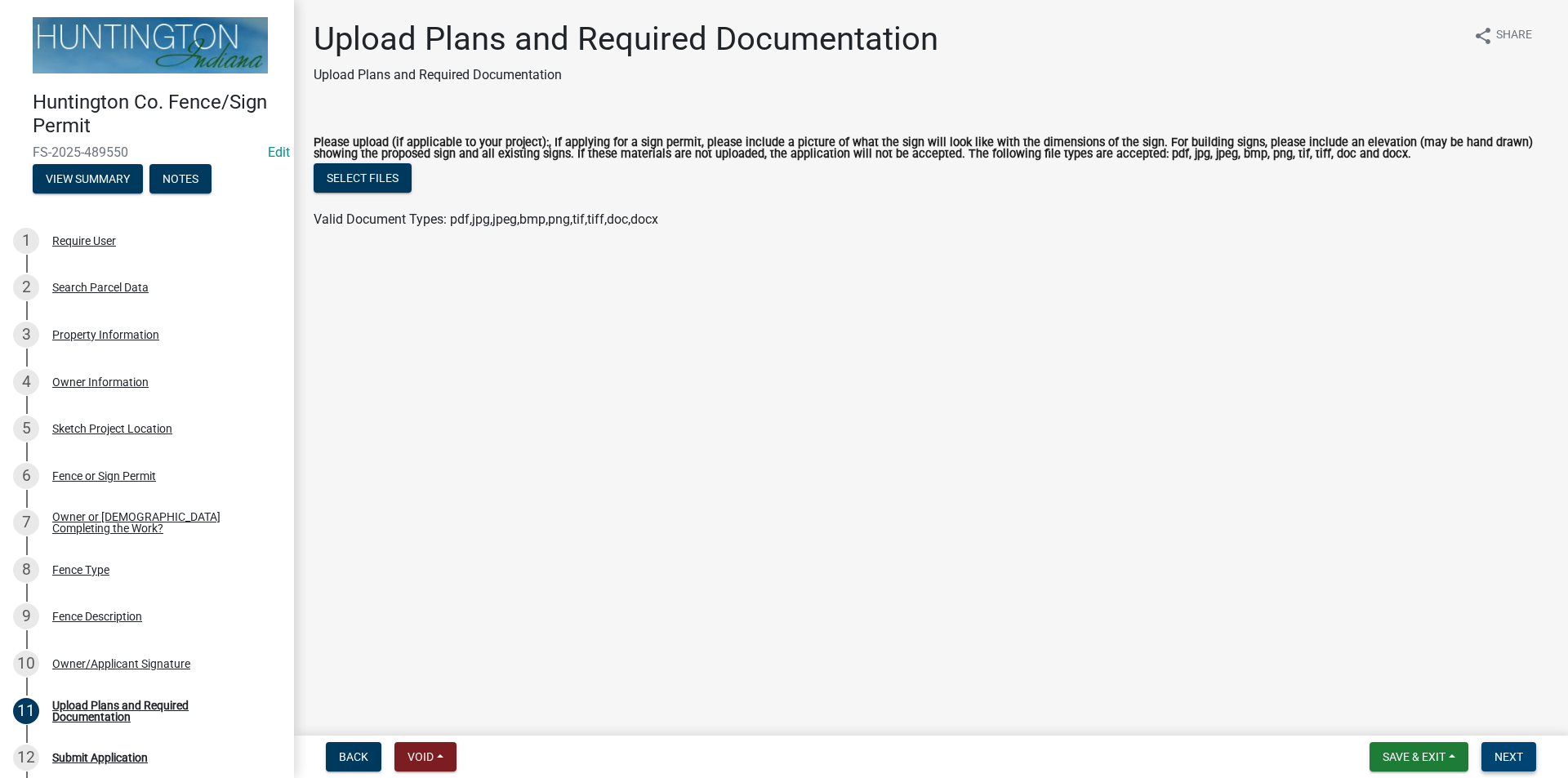
click at [1516, 762] on span "Next" at bounding box center [1508, 757] width 29 height 13
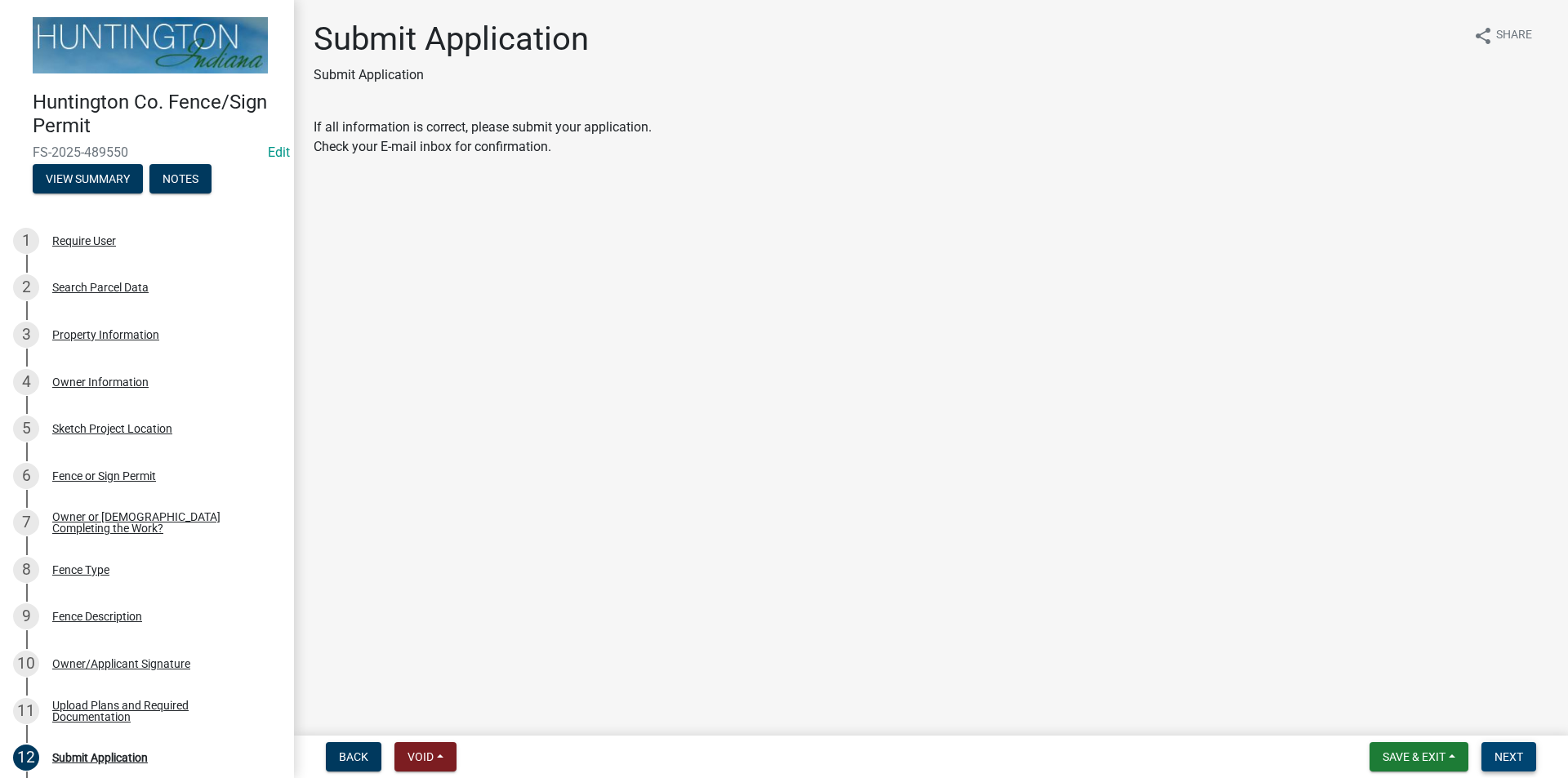
click at [1516, 762] on span "Next" at bounding box center [1508, 757] width 29 height 13
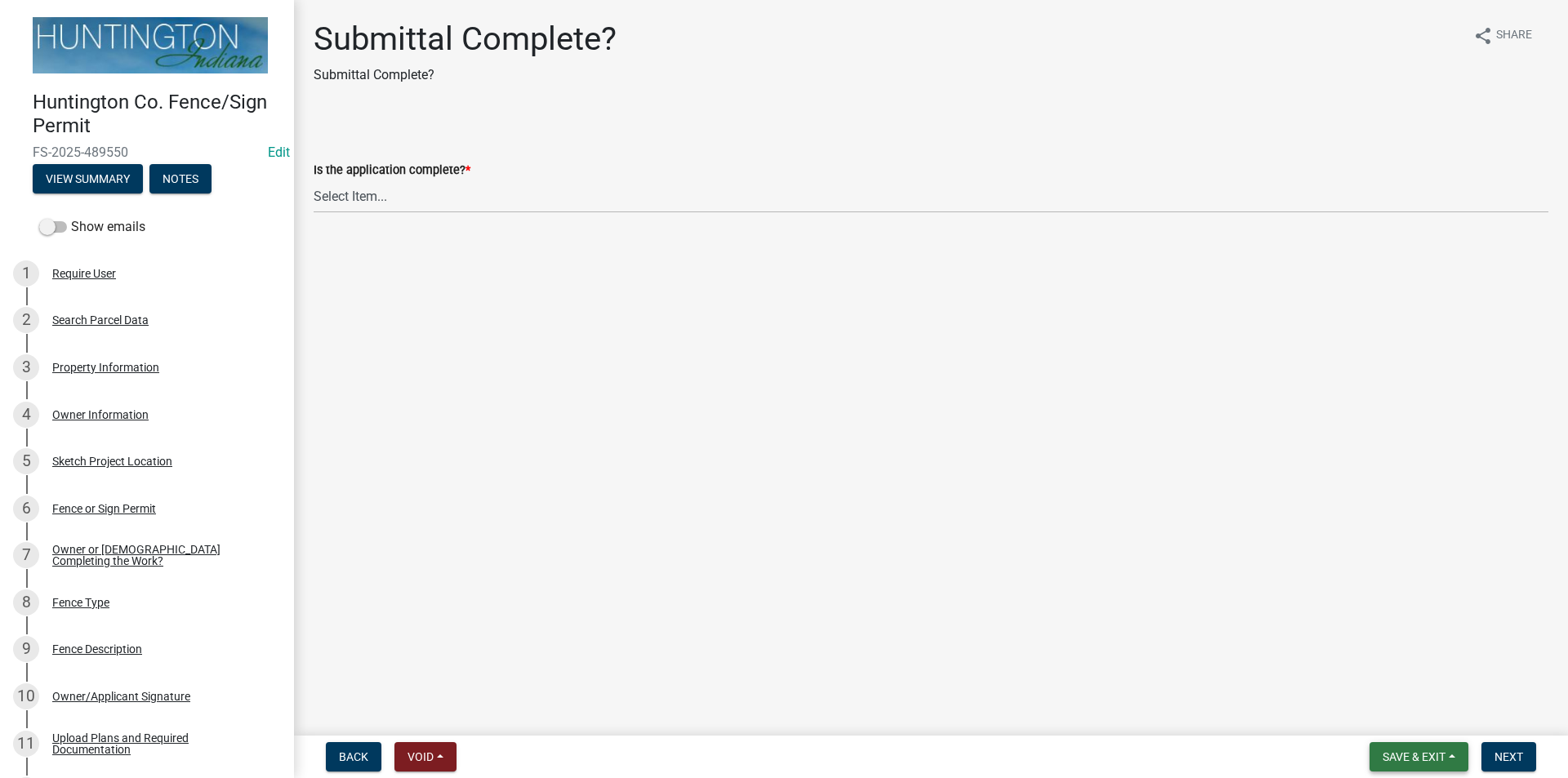
click at [1402, 754] on span "Save & Exit" at bounding box center [1413, 757] width 63 height 13
click at [1369, 723] on button "Save & Exit" at bounding box center [1403, 714] width 131 height 39
